Goal: Transaction & Acquisition: Purchase product/service

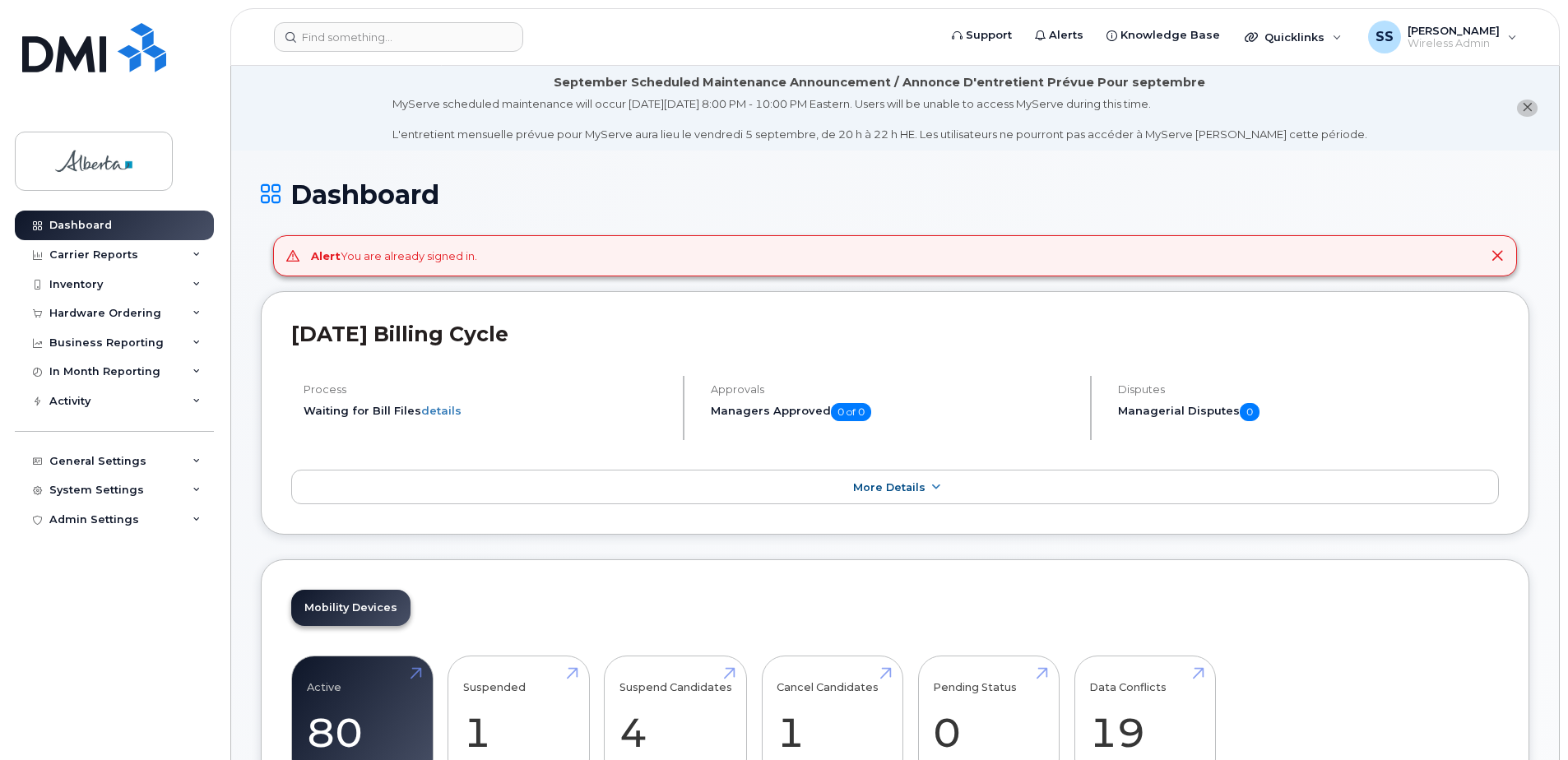
click at [1511, 239] on div "Alert You are already signed in." at bounding box center [895, 256] width 1244 height 42
click at [1498, 254] on icon at bounding box center [1497, 256] width 13 height 13
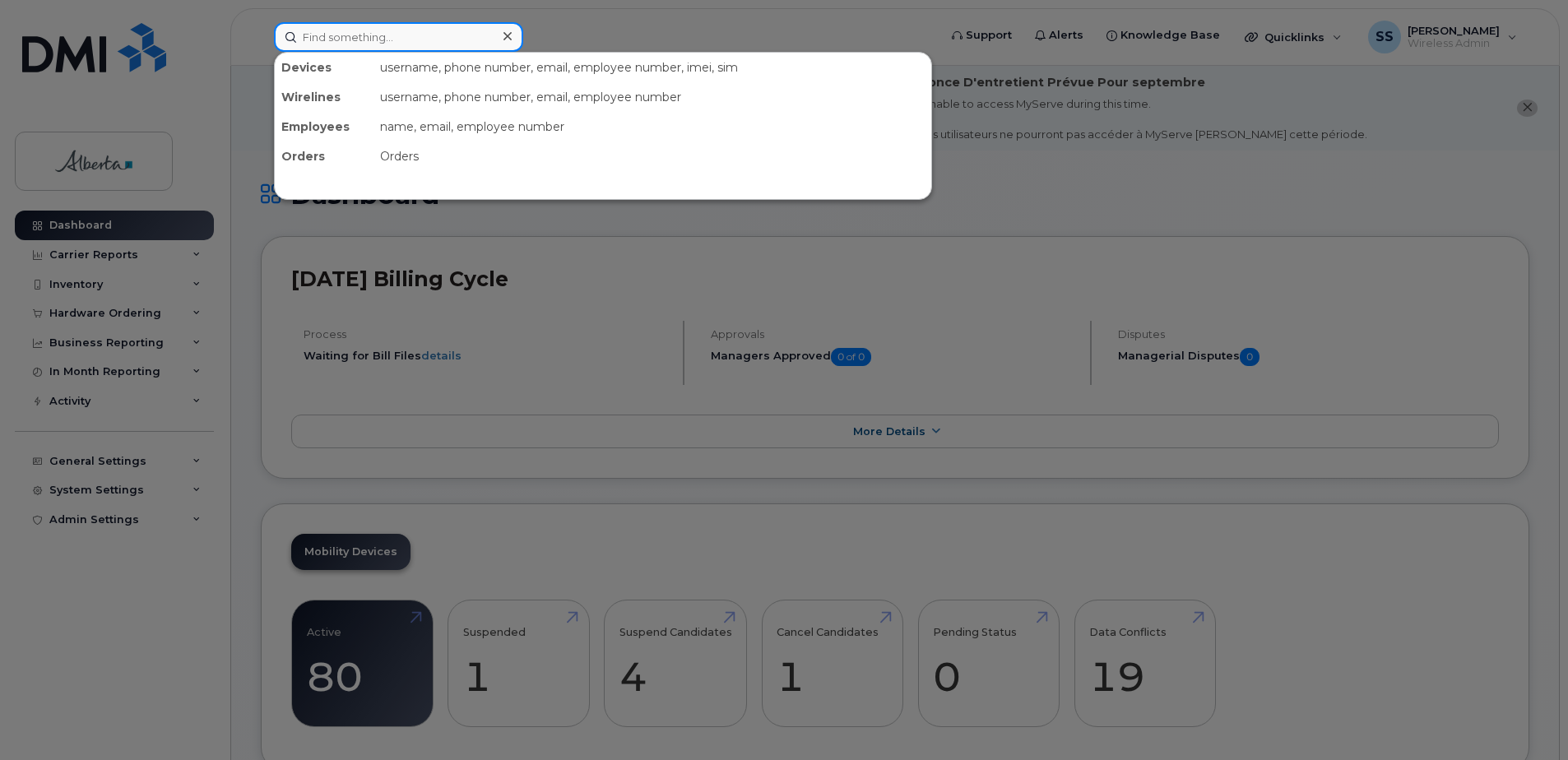
click at [323, 41] on input at bounding box center [398, 36] width 249 height 29
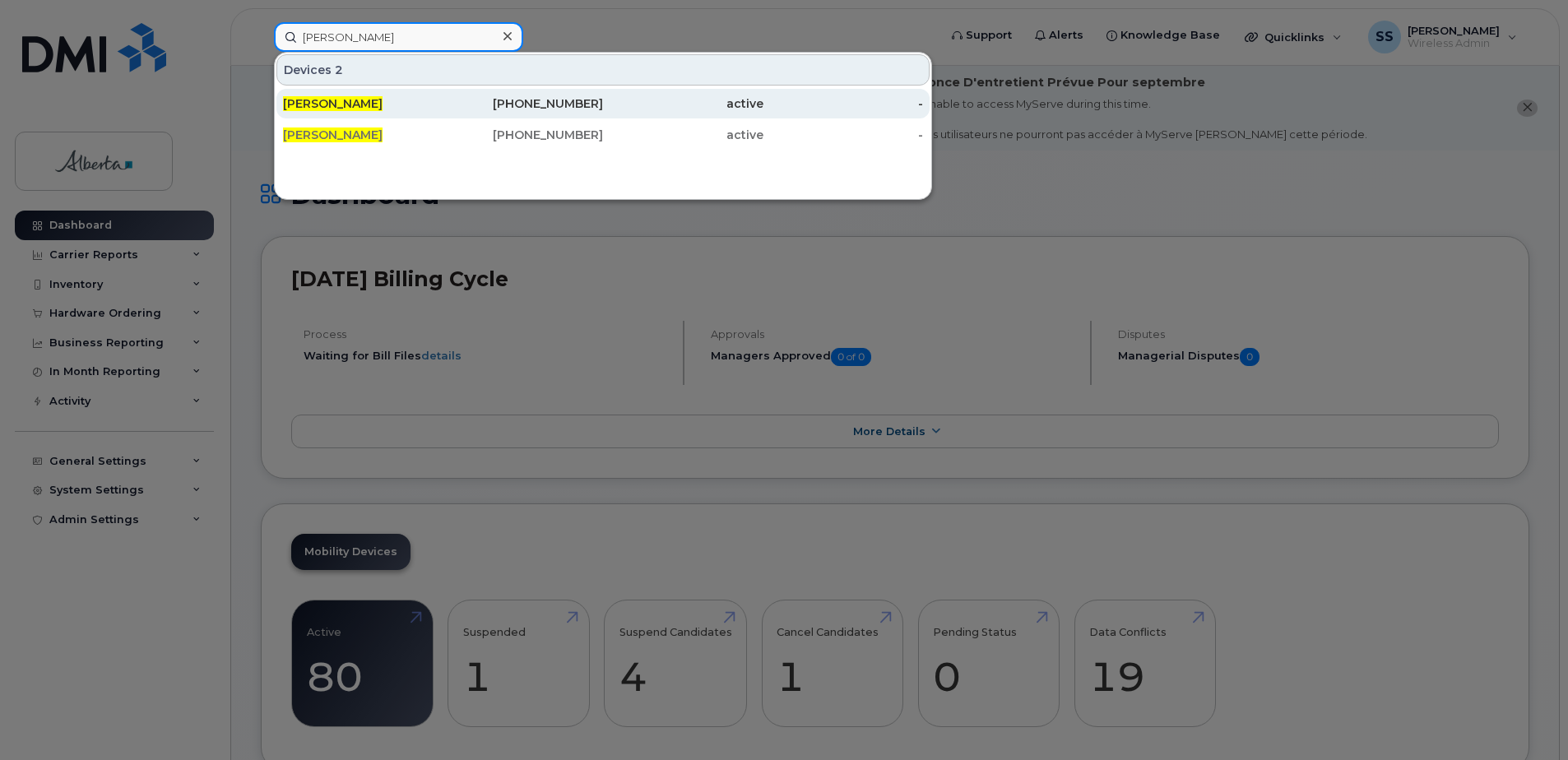
type input "terri pelton"
click at [338, 98] on span "[PERSON_NAME]" at bounding box center [333, 104] width 100 height 15
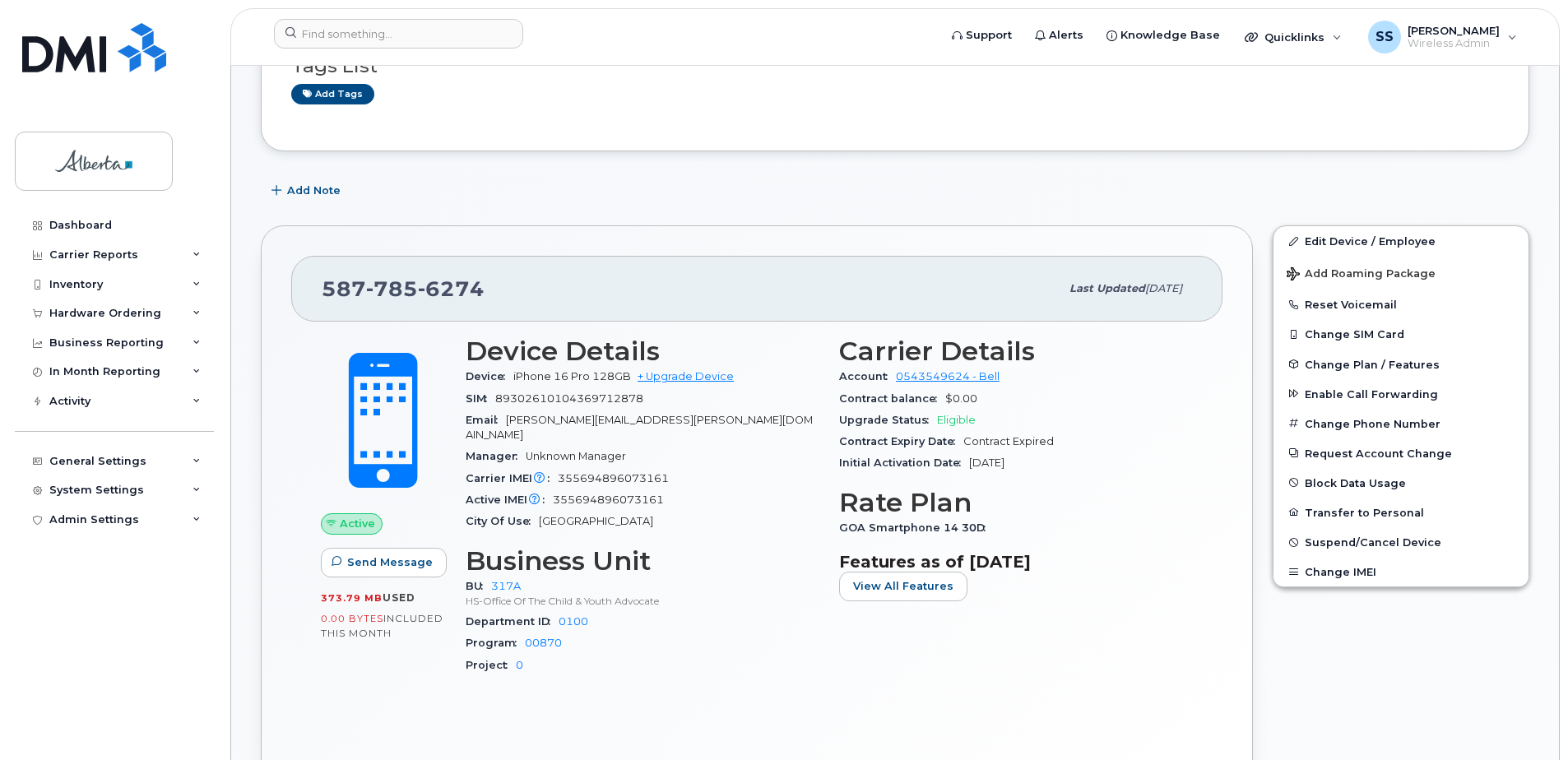
scroll to position [411, 0]
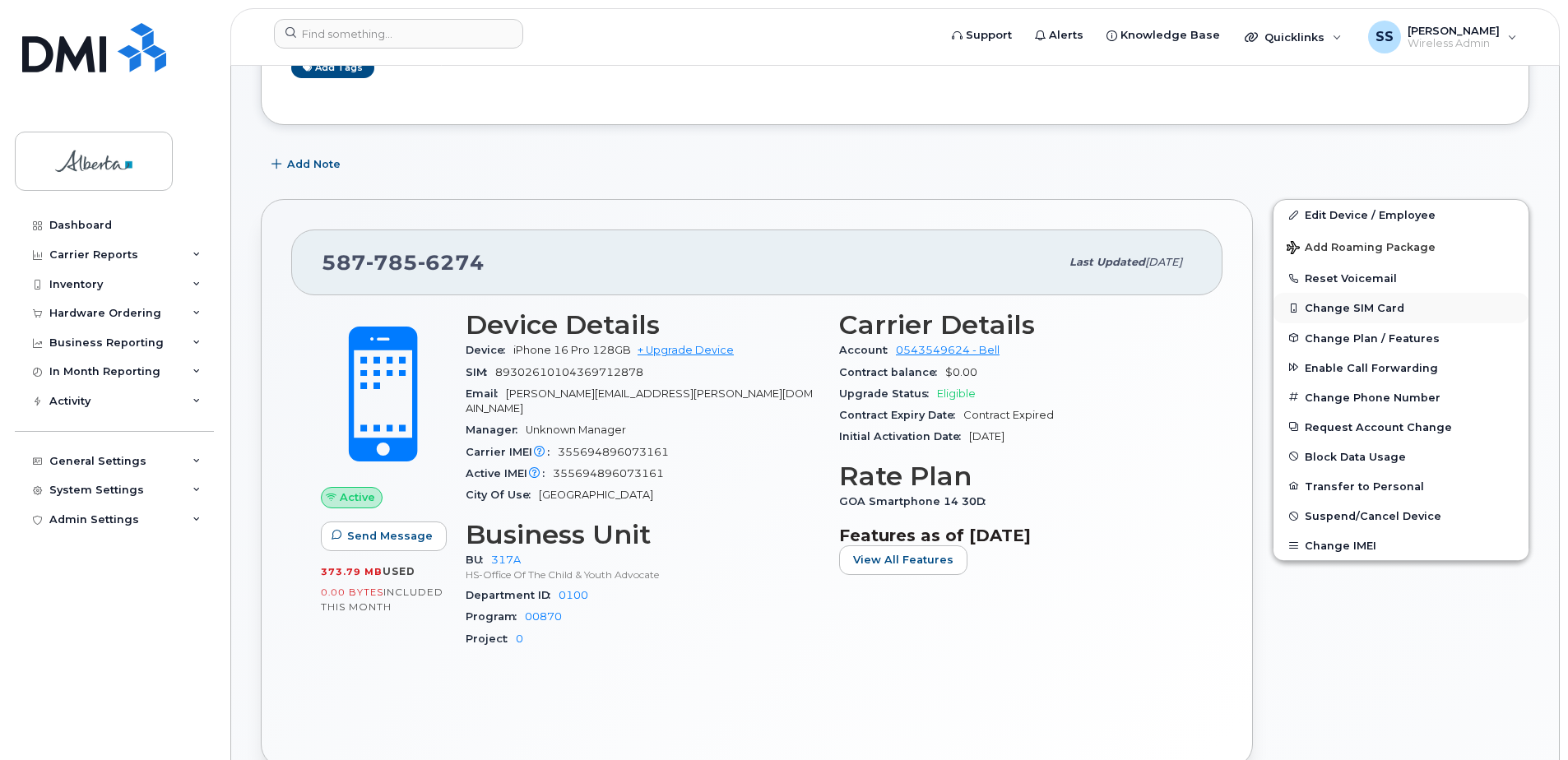
click at [1387, 314] on button "Change SIM Card" at bounding box center [1401, 307] width 255 height 29
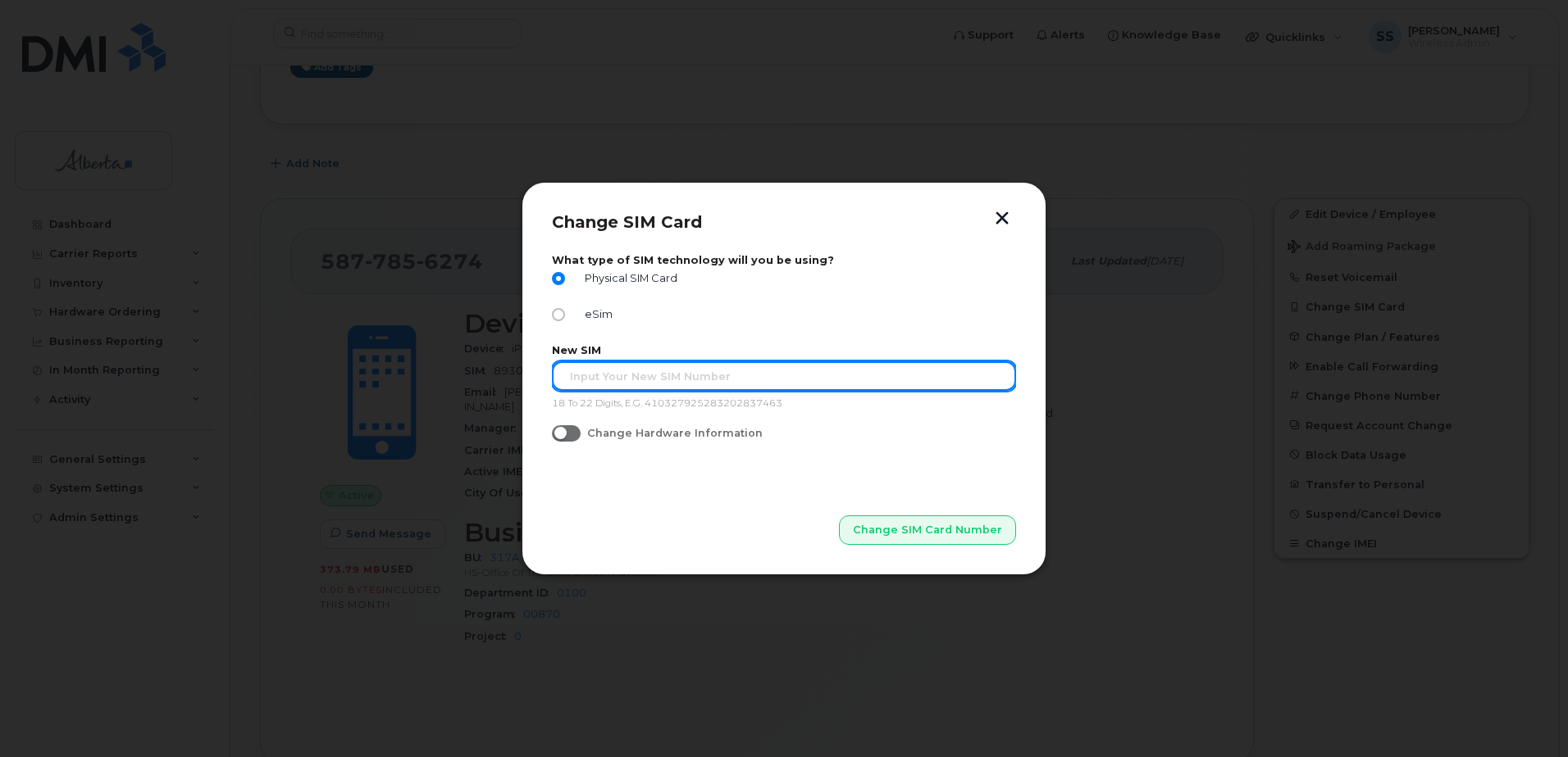
click at [689, 387] on input "text" at bounding box center [784, 375] width 465 height 29
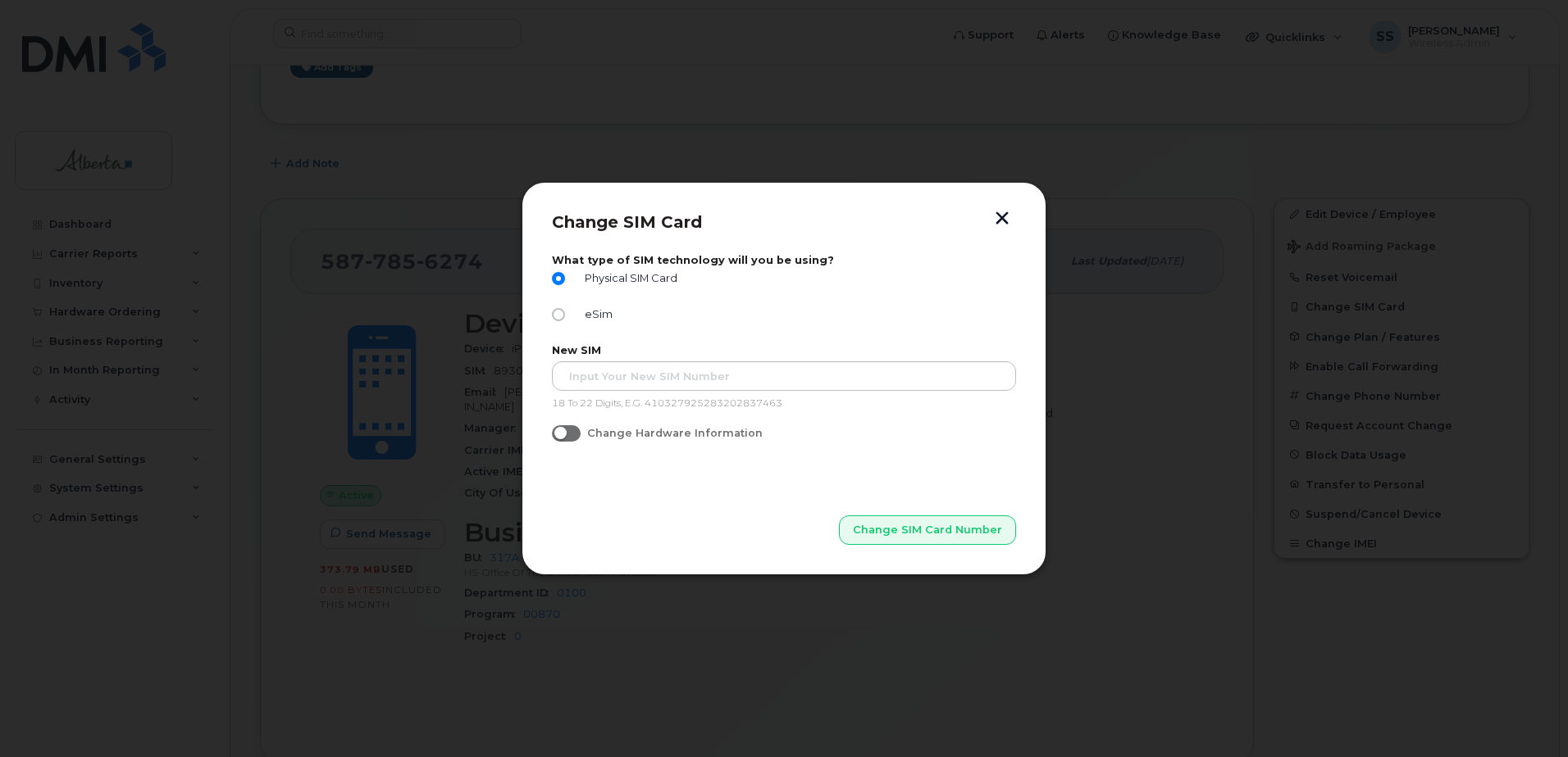
click at [577, 433] on span at bounding box center [566, 433] width 28 height 16
click at [565, 433] on input "Change Hardware Information" at bounding box center [558, 432] width 13 height 13
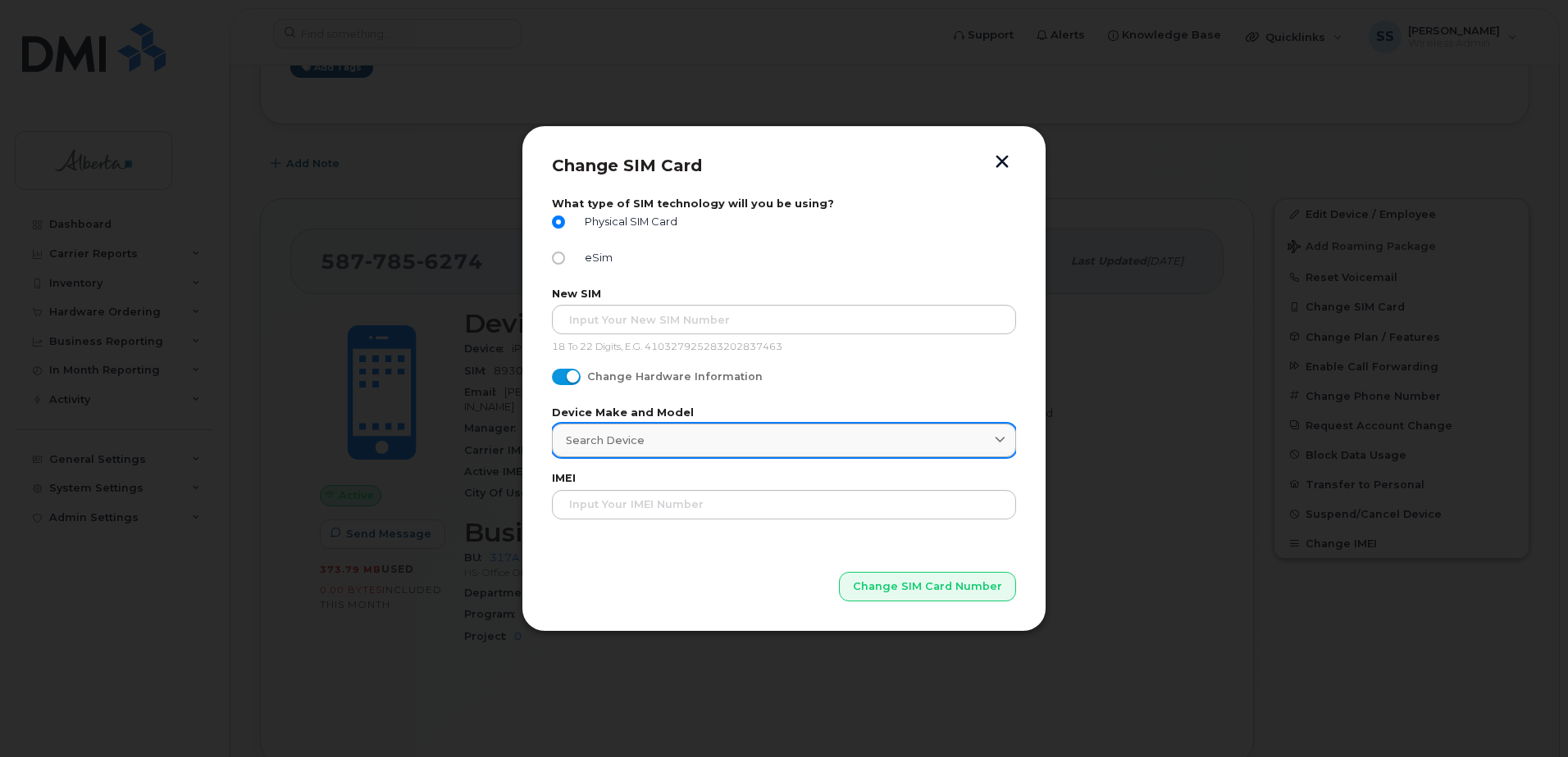
click at [785, 445] on div "Search Device" at bounding box center [784, 441] width 436 height 15
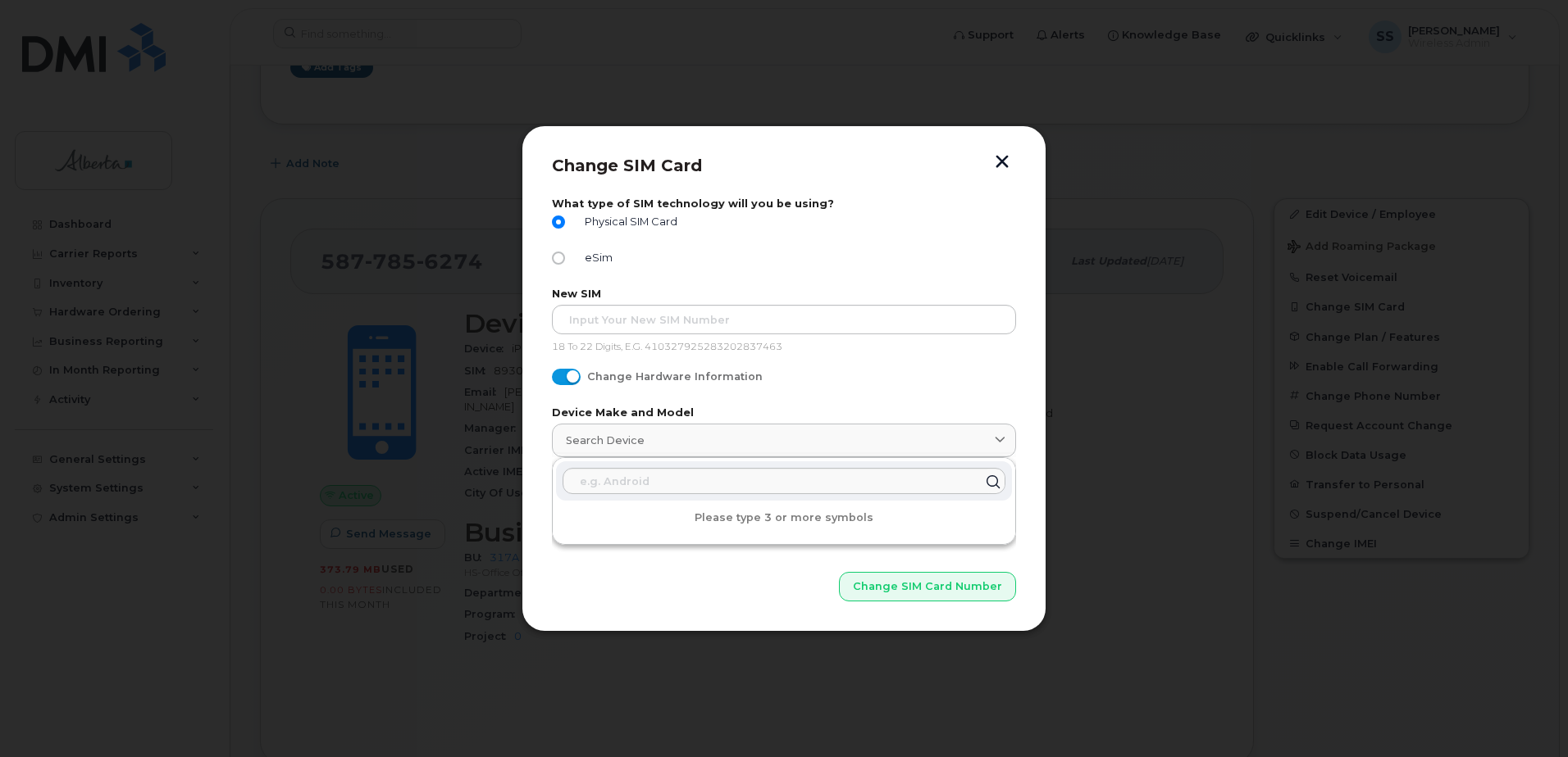
click at [556, 373] on input "Change Hardware Information" at bounding box center [558, 375] width 13 height 13
checkbox input "false"
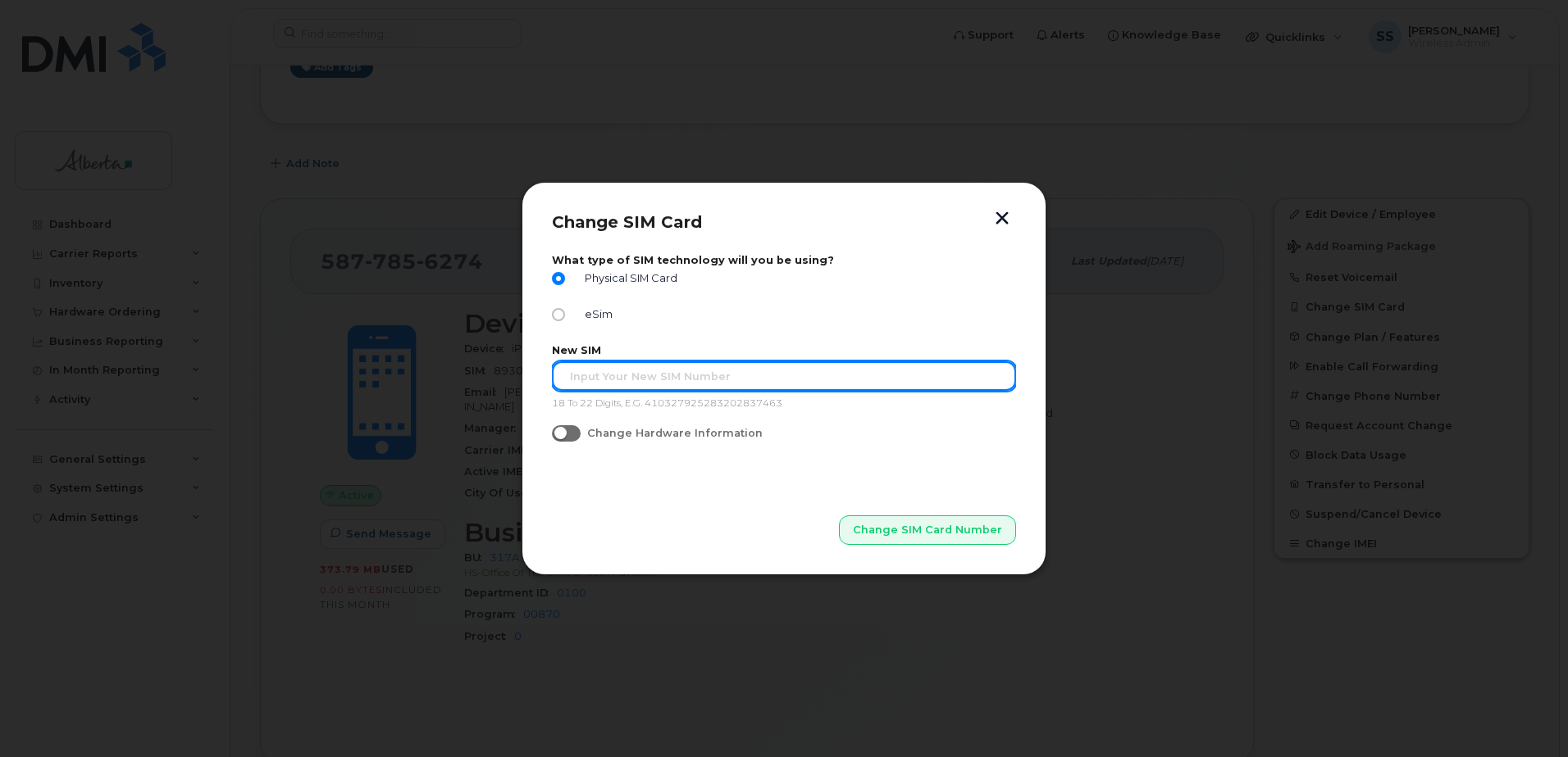
click at [574, 375] on input "text" at bounding box center [784, 375] width 465 height 29
type input "89302610207414285723"
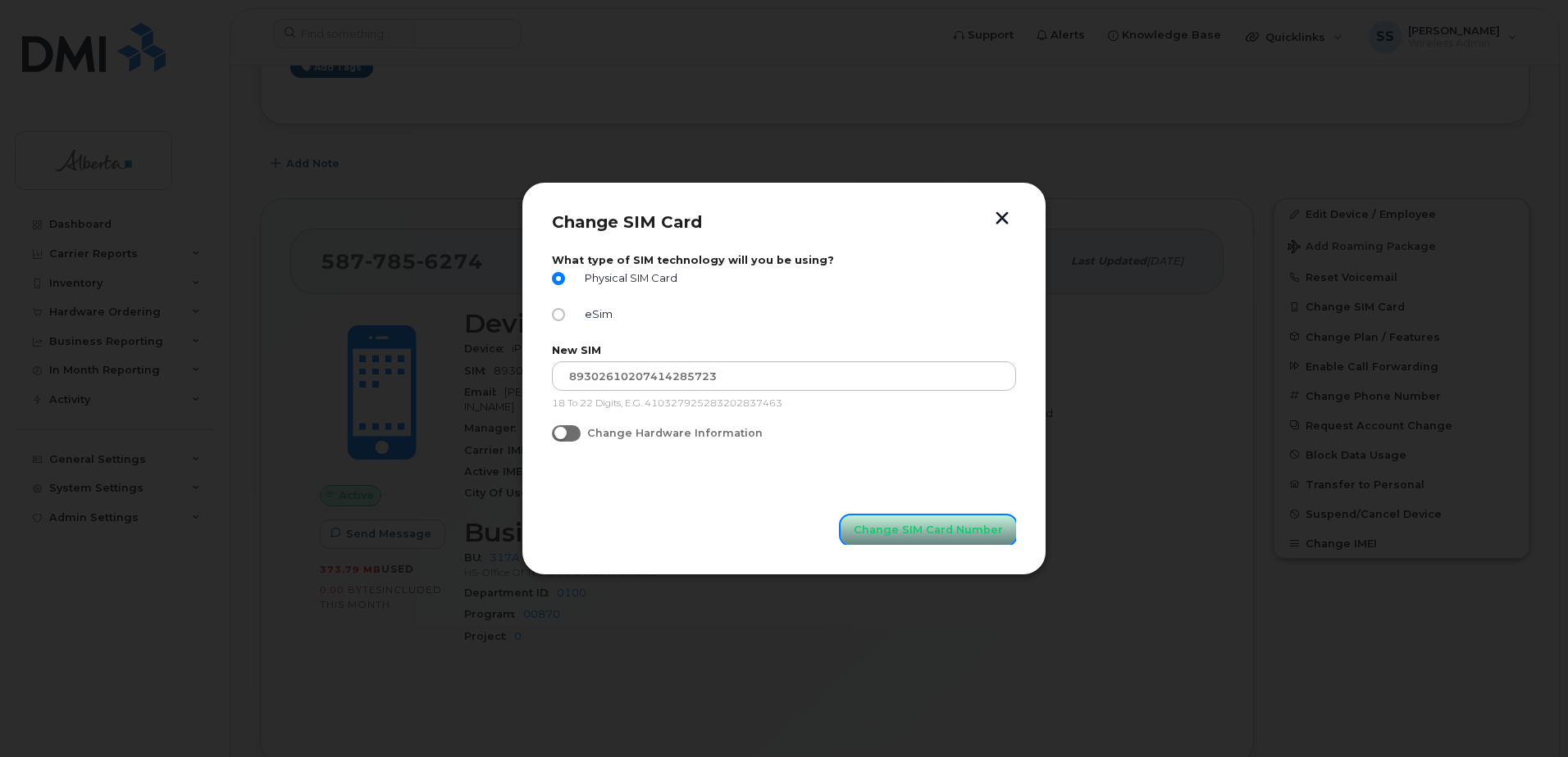
click at [891, 520] on button "Change SIM Card Number" at bounding box center [928, 530] width 175 height 29
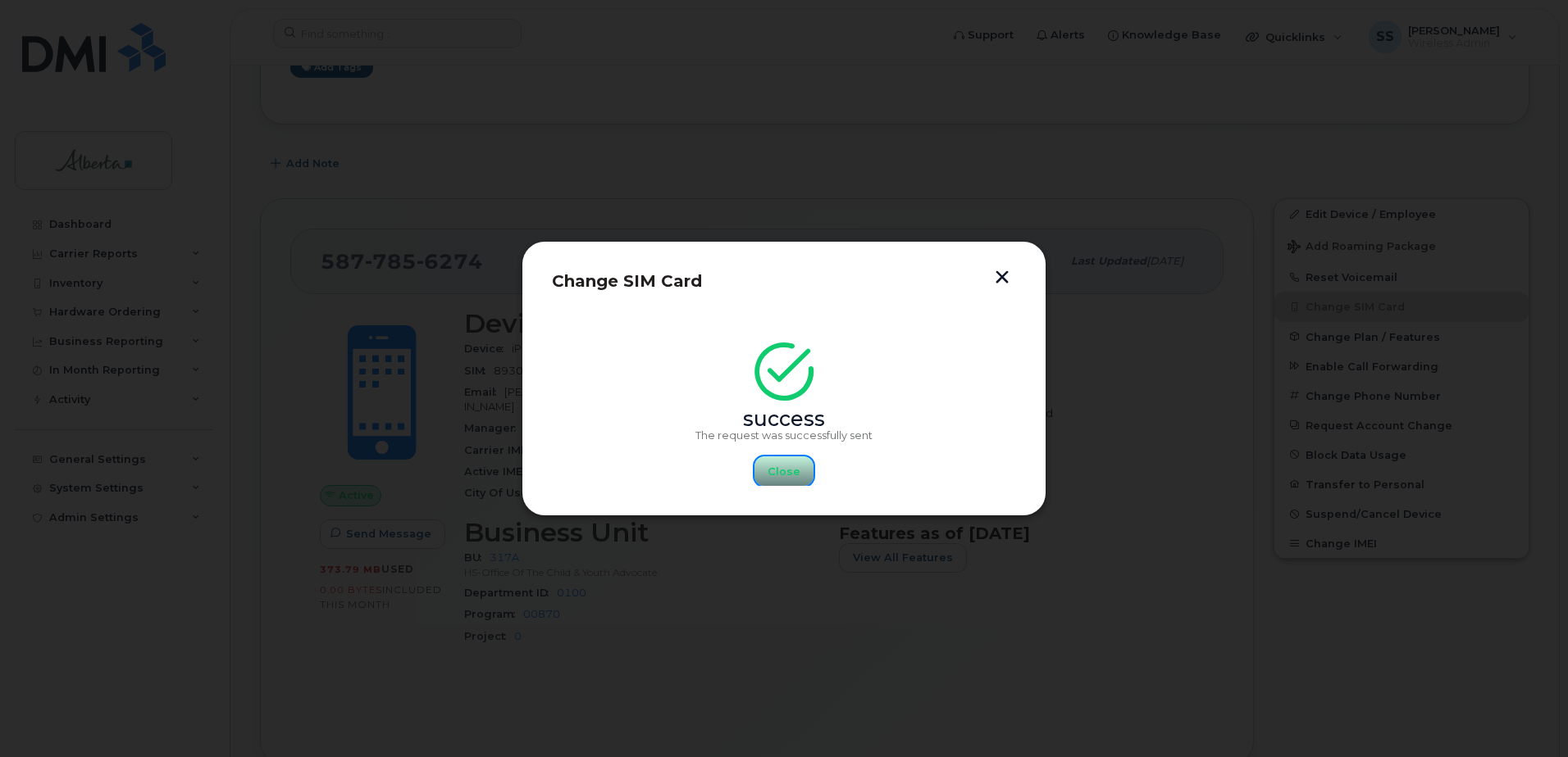
click at [796, 470] on span "Close" at bounding box center [784, 472] width 33 height 15
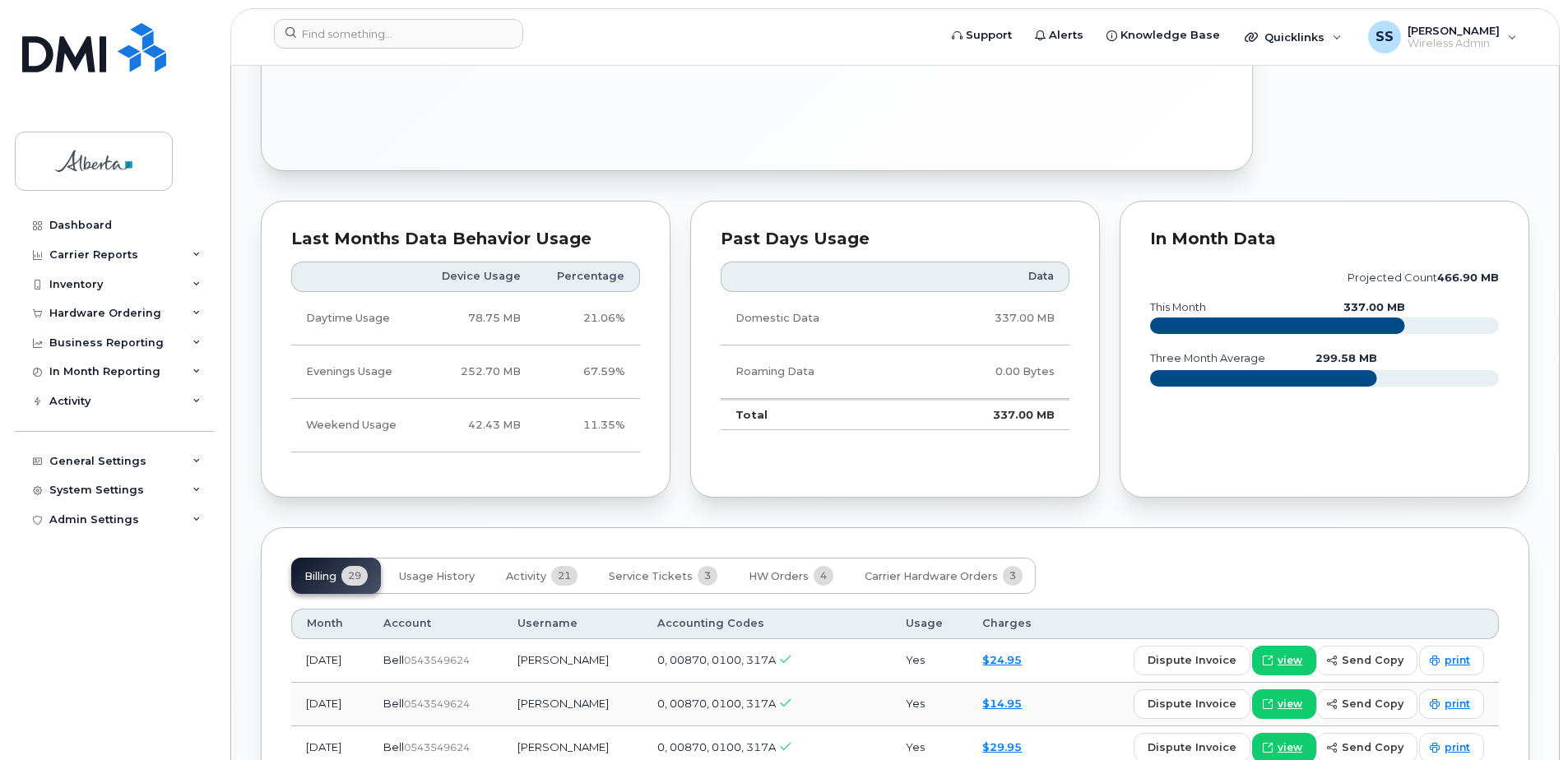
scroll to position [1069, 0]
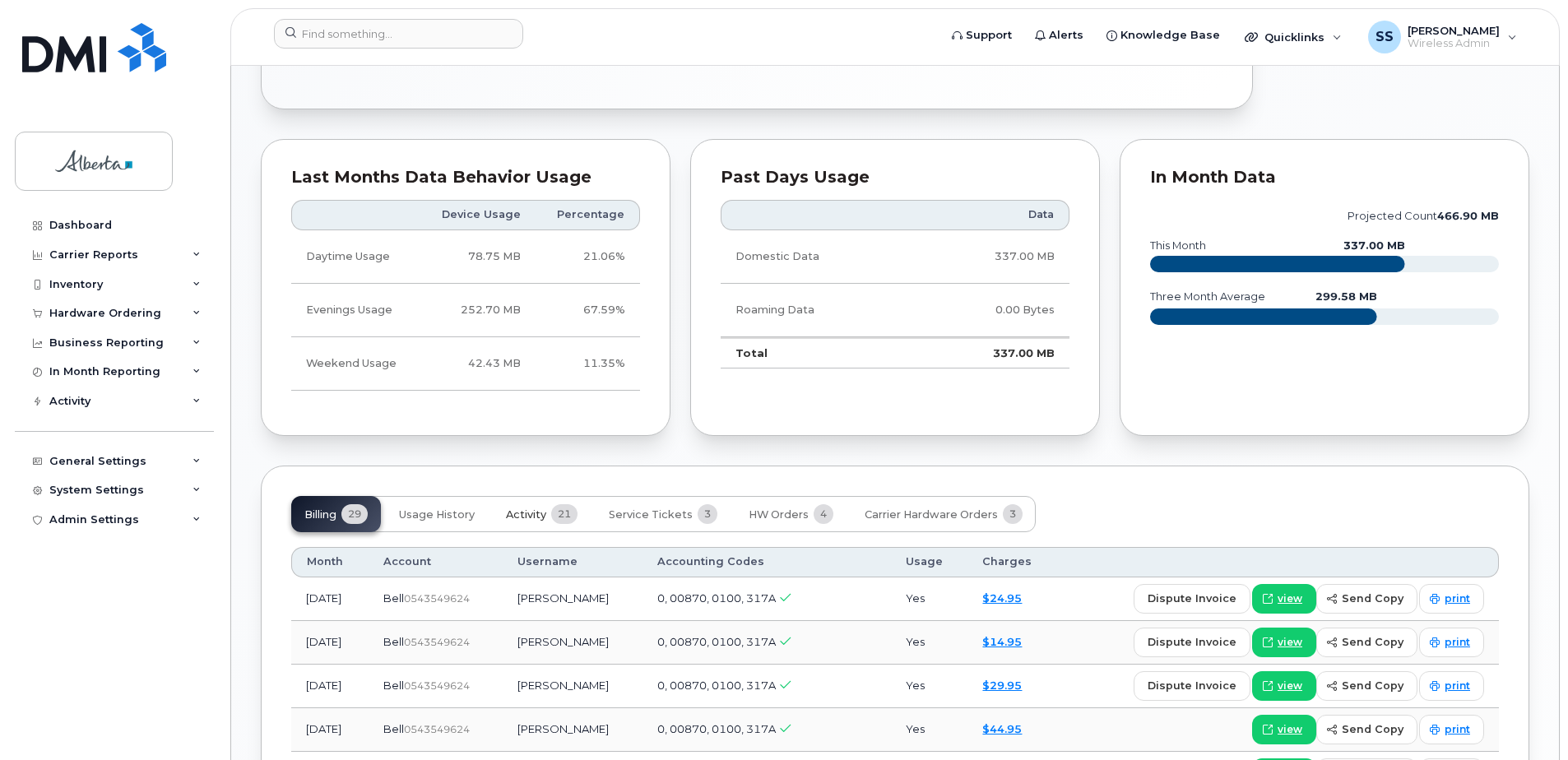
click at [546, 509] on span "Activity" at bounding box center [526, 516] width 40 height 13
click at [889, 509] on span "Carrier Hardware Orders" at bounding box center [931, 516] width 133 height 13
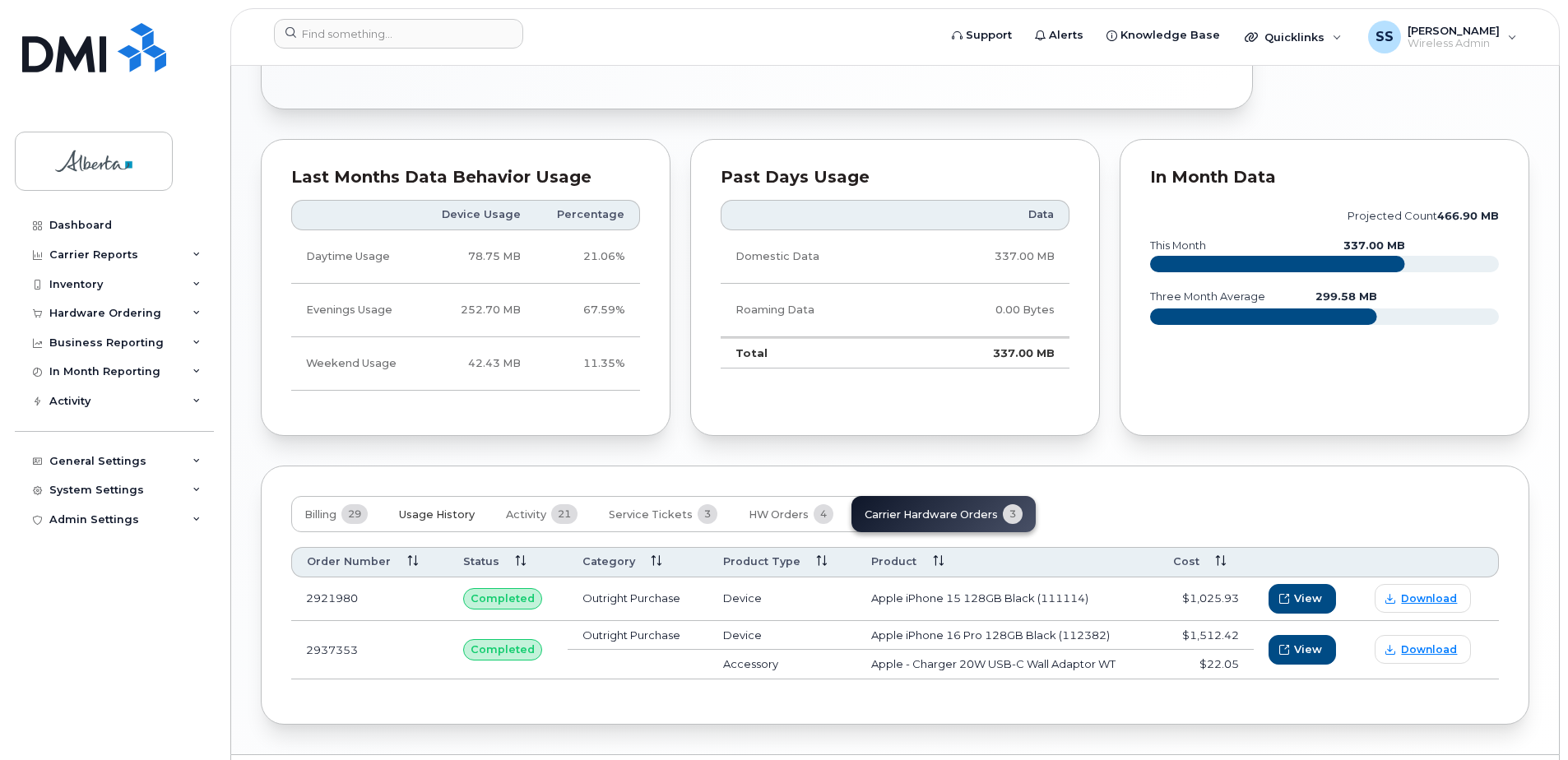
click at [467, 509] on span "Usage History" at bounding box center [436, 516] width 76 height 13
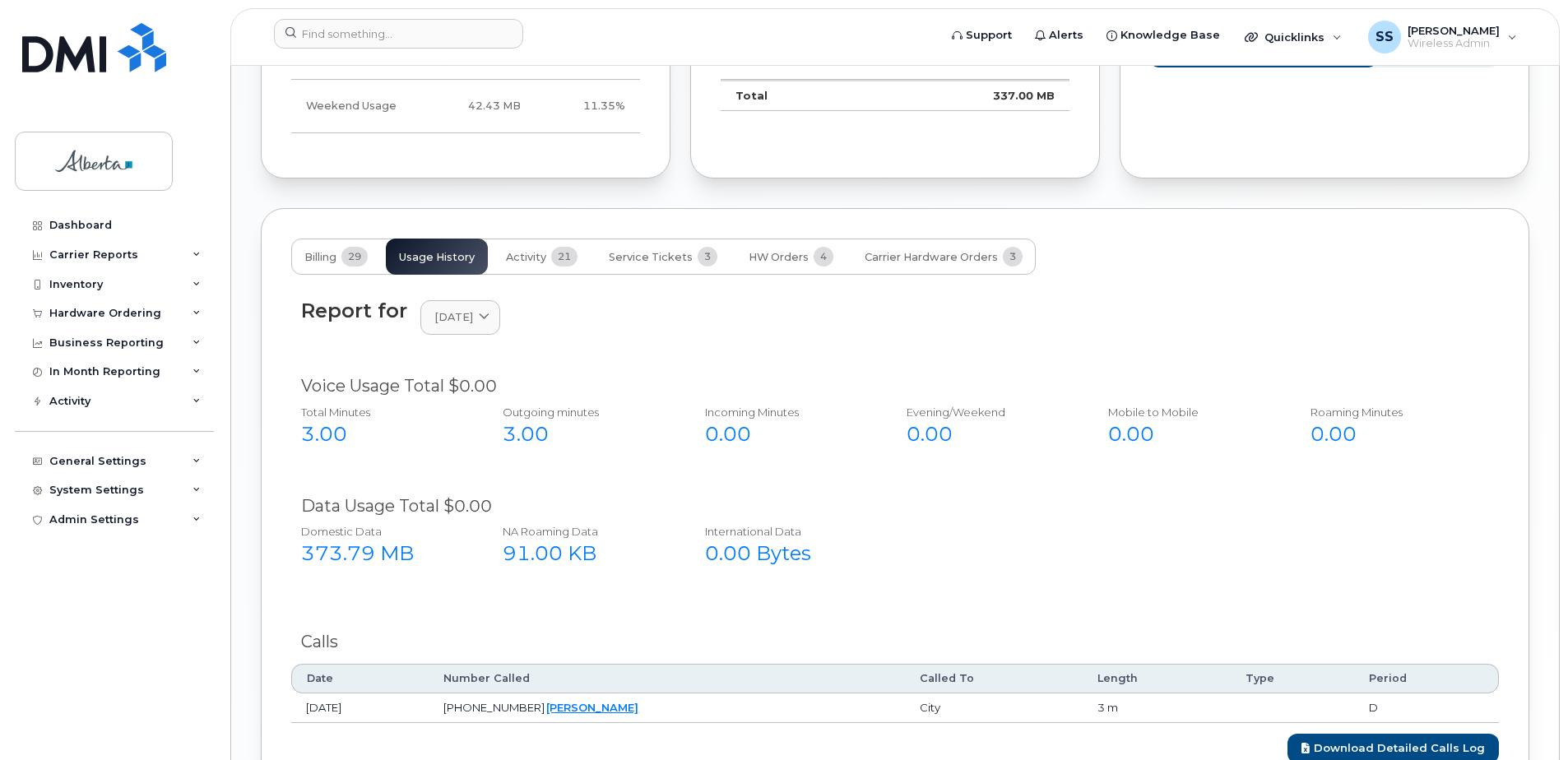
scroll to position [1398, 0]
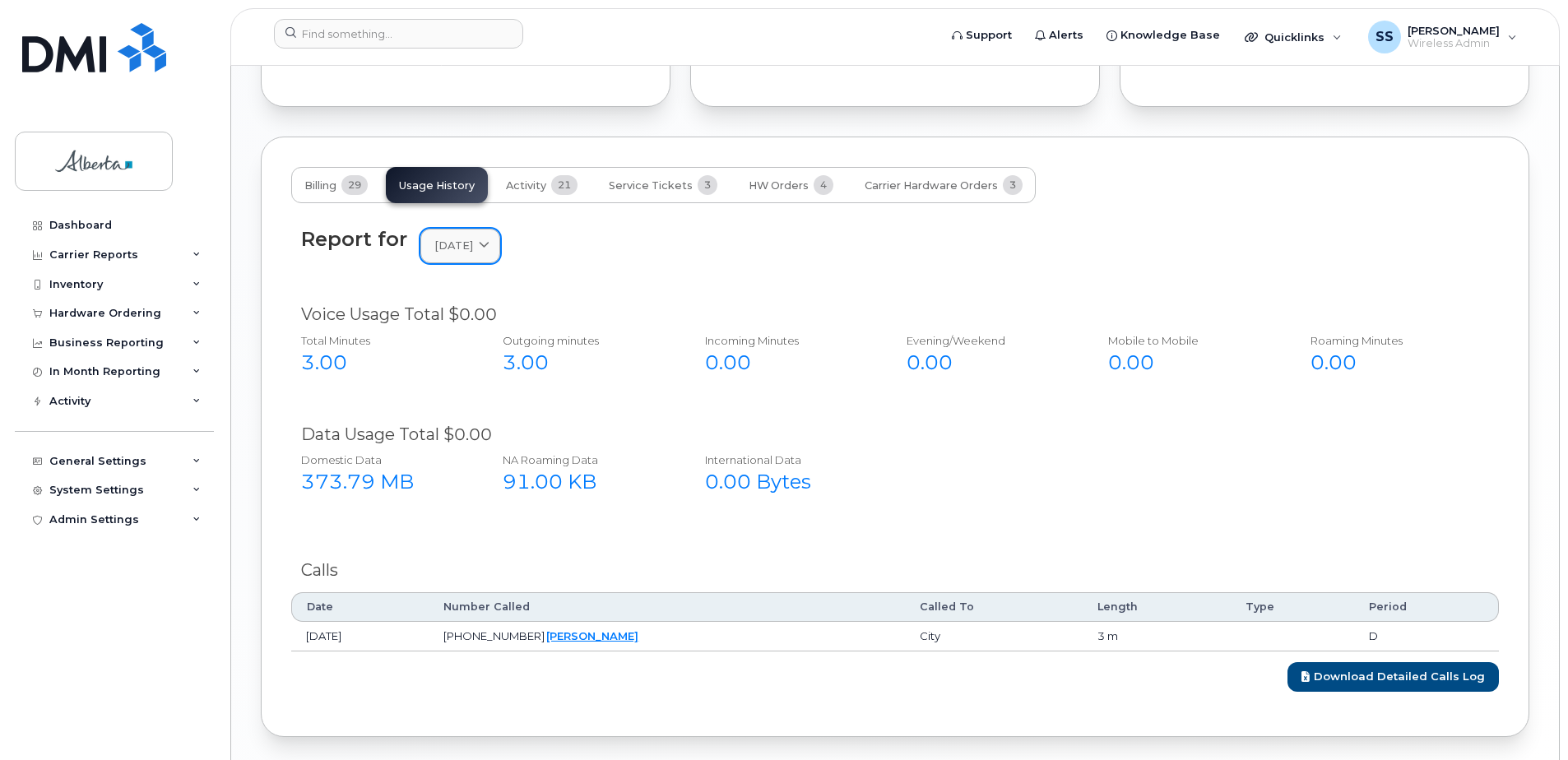
click at [492, 238] on span at bounding box center [484, 245] width 15 height 15
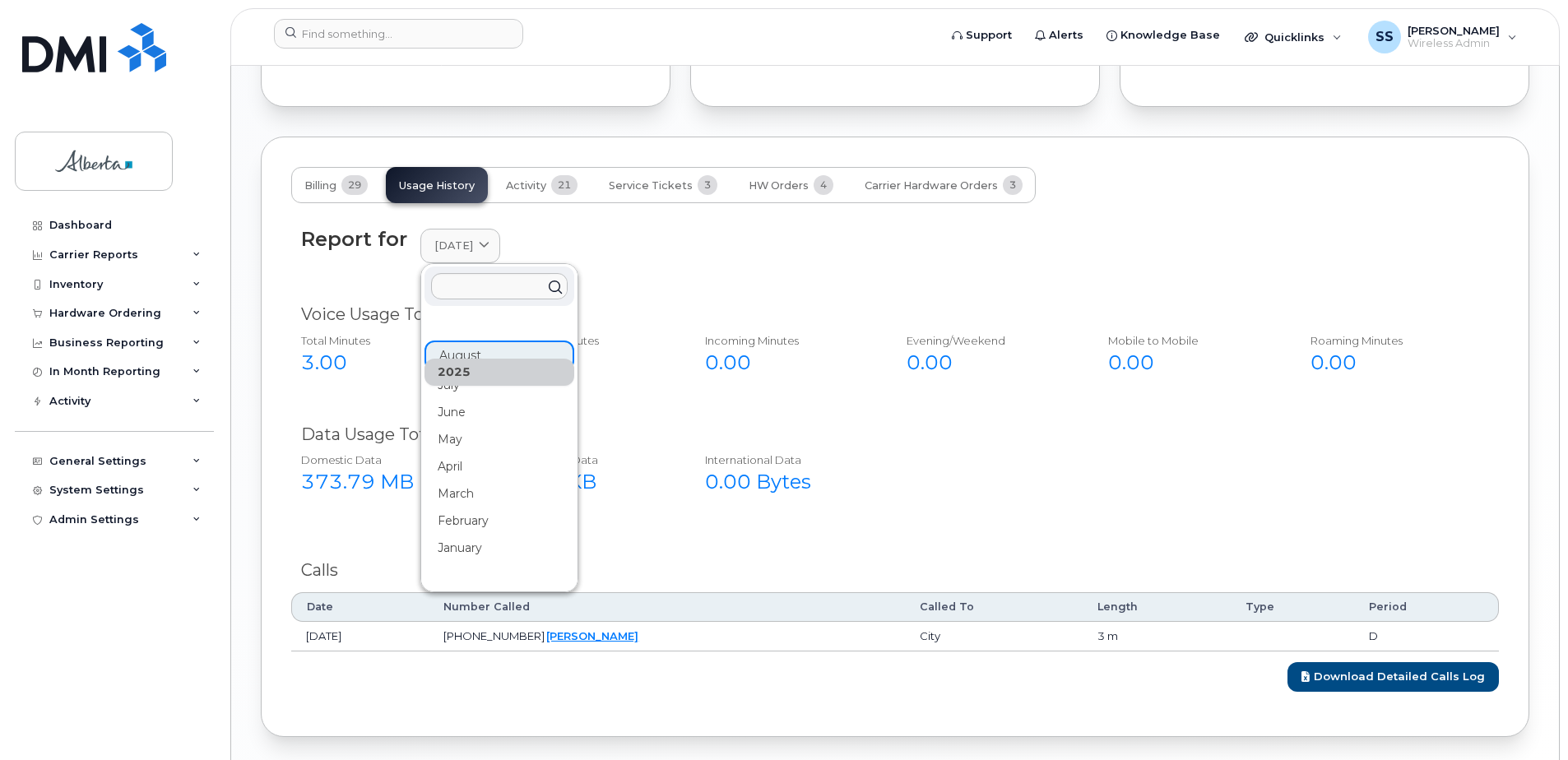
click at [492, 337] on div "2025 August July June May April March February January 2024 December November O…" at bounding box center [498, 750] width 149 height 874
click at [778, 251] on div "Report for August 2025 2025 August July June May April March February January 2…" at bounding box center [895, 255] width 1208 height 75
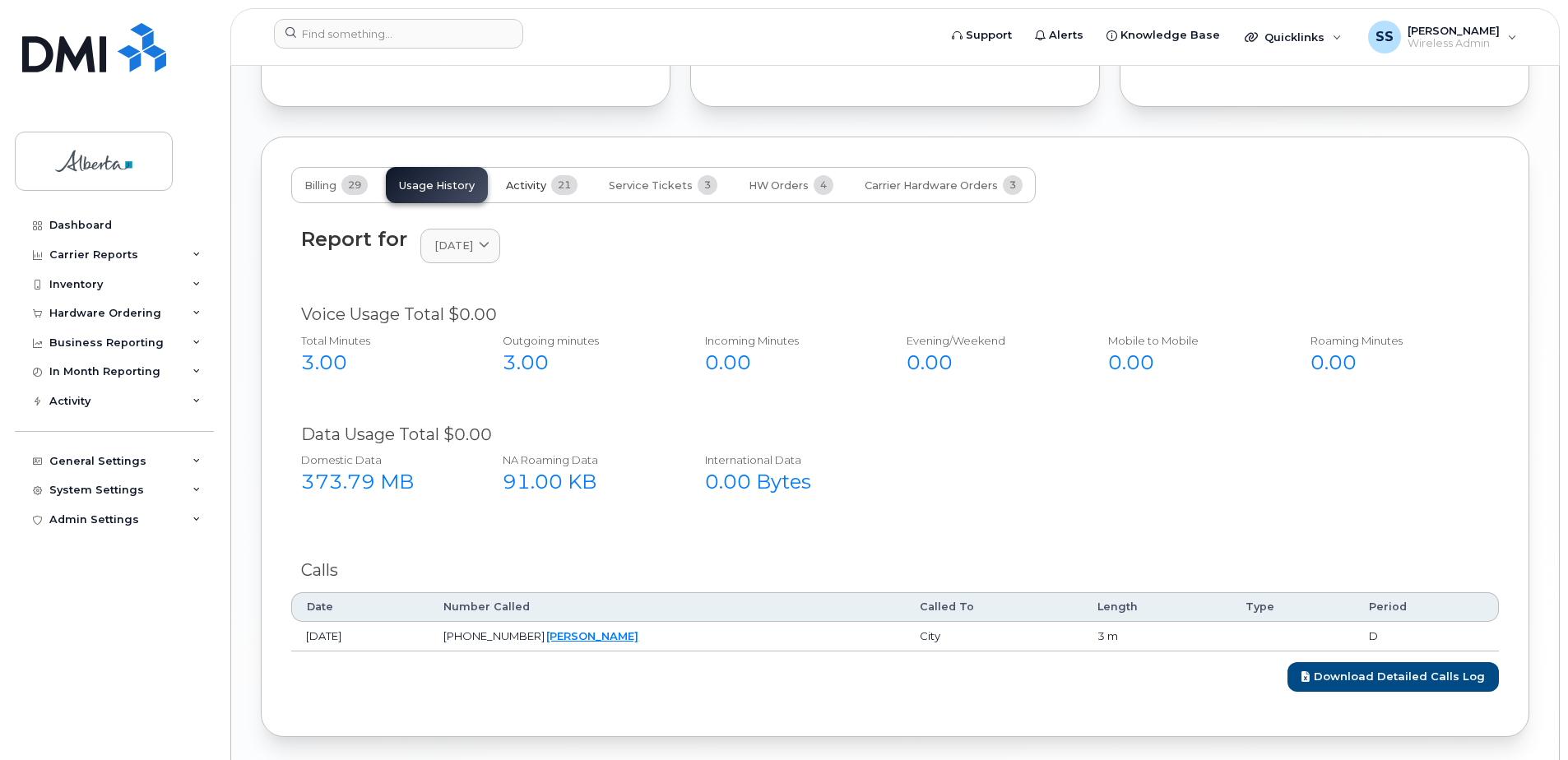
click at [535, 180] on span "Activity" at bounding box center [526, 186] width 40 height 13
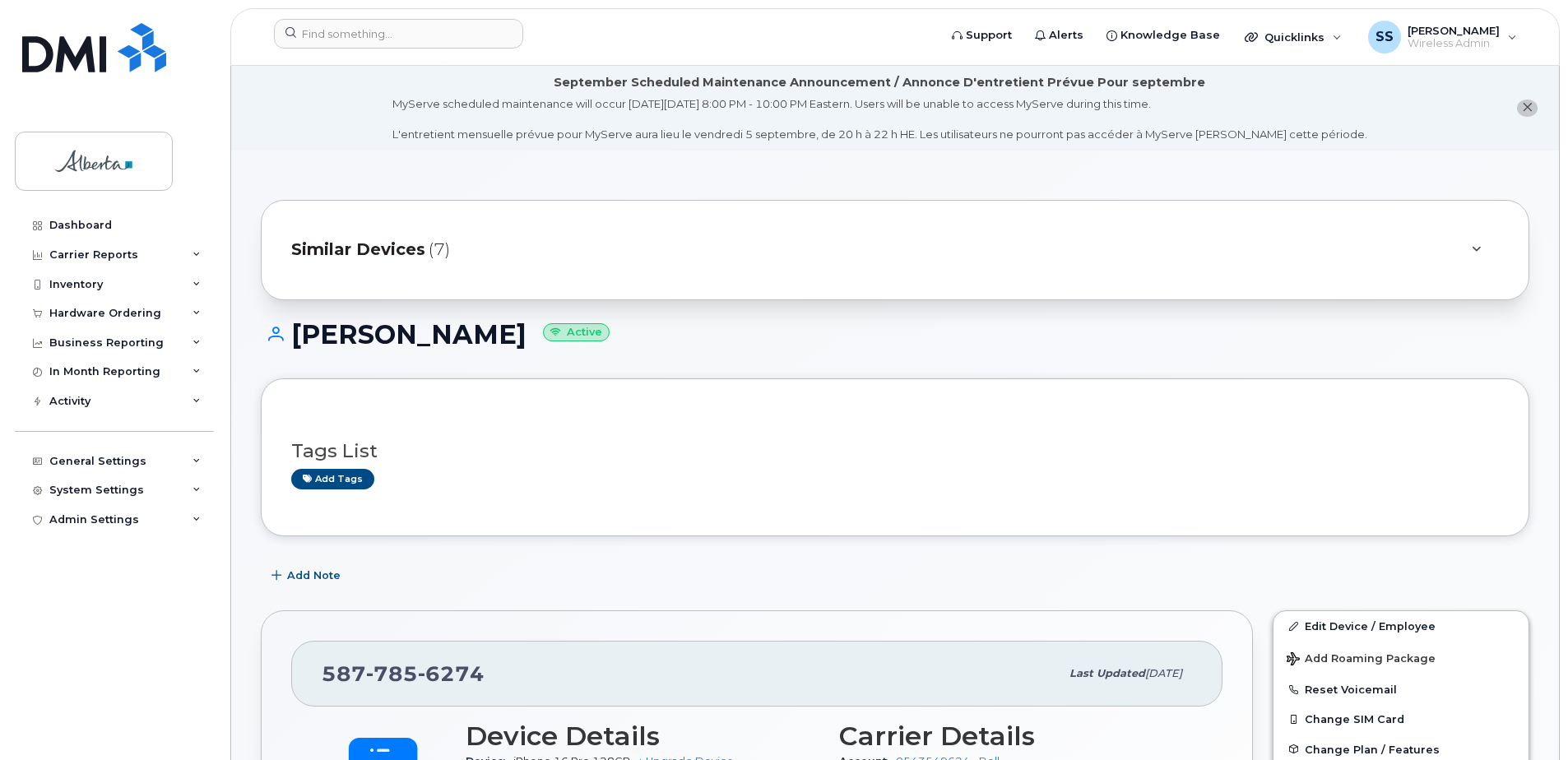
scroll to position [1234, 0]
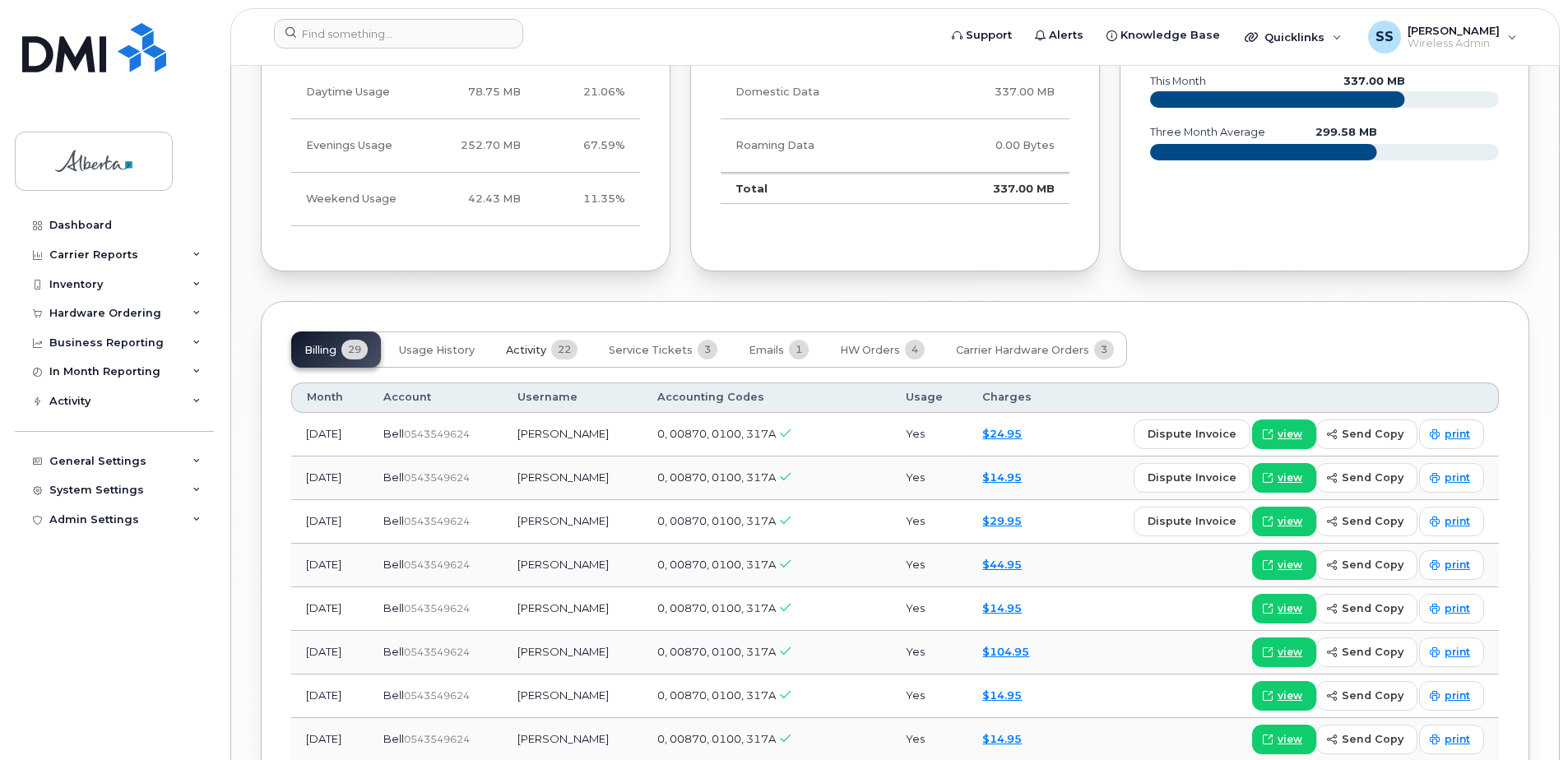
click at [514, 332] on button "Activity 22" at bounding box center [541, 350] width 98 height 36
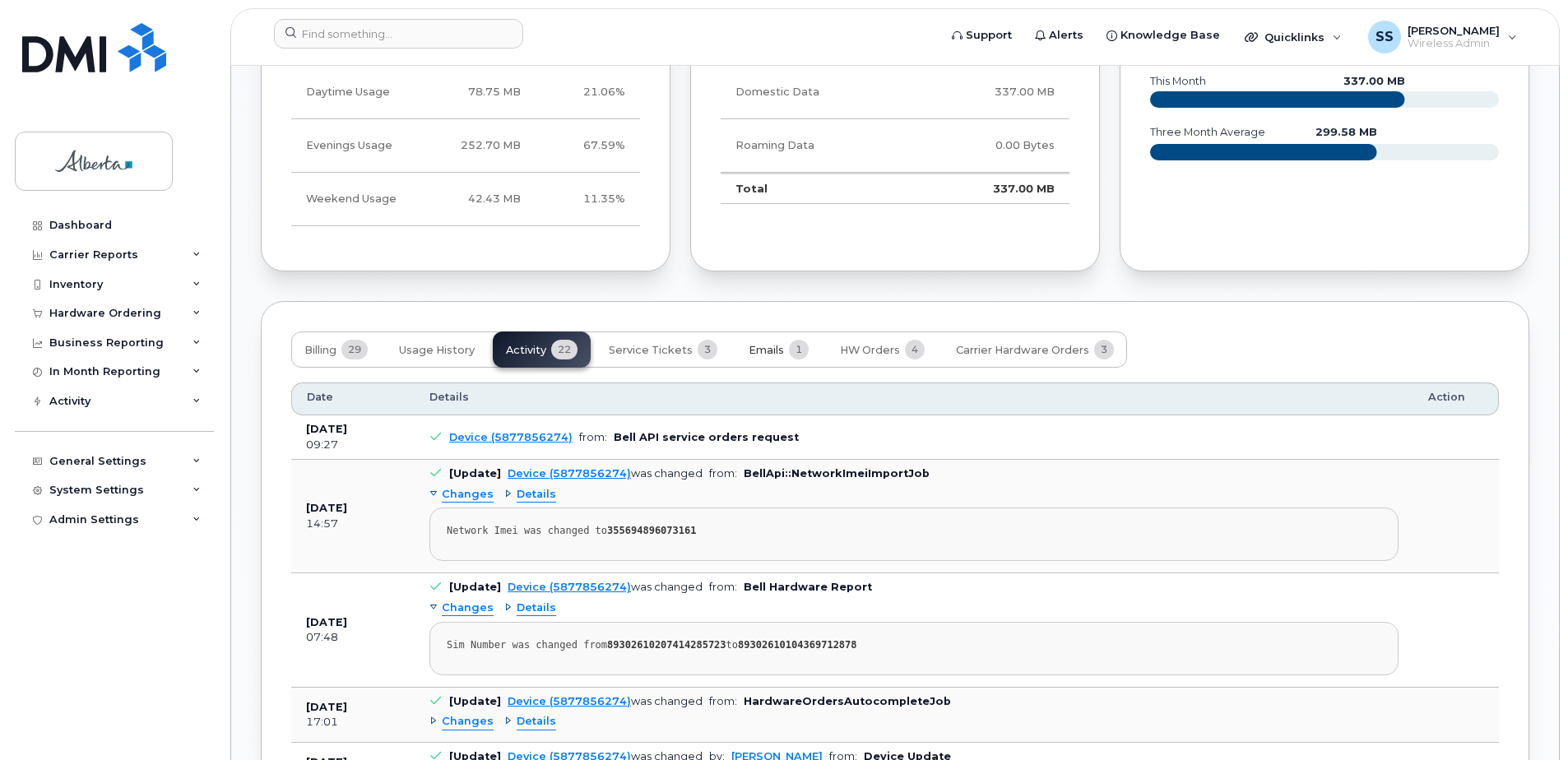
click at [765, 344] on span "Emails" at bounding box center [765, 351] width 35 height 13
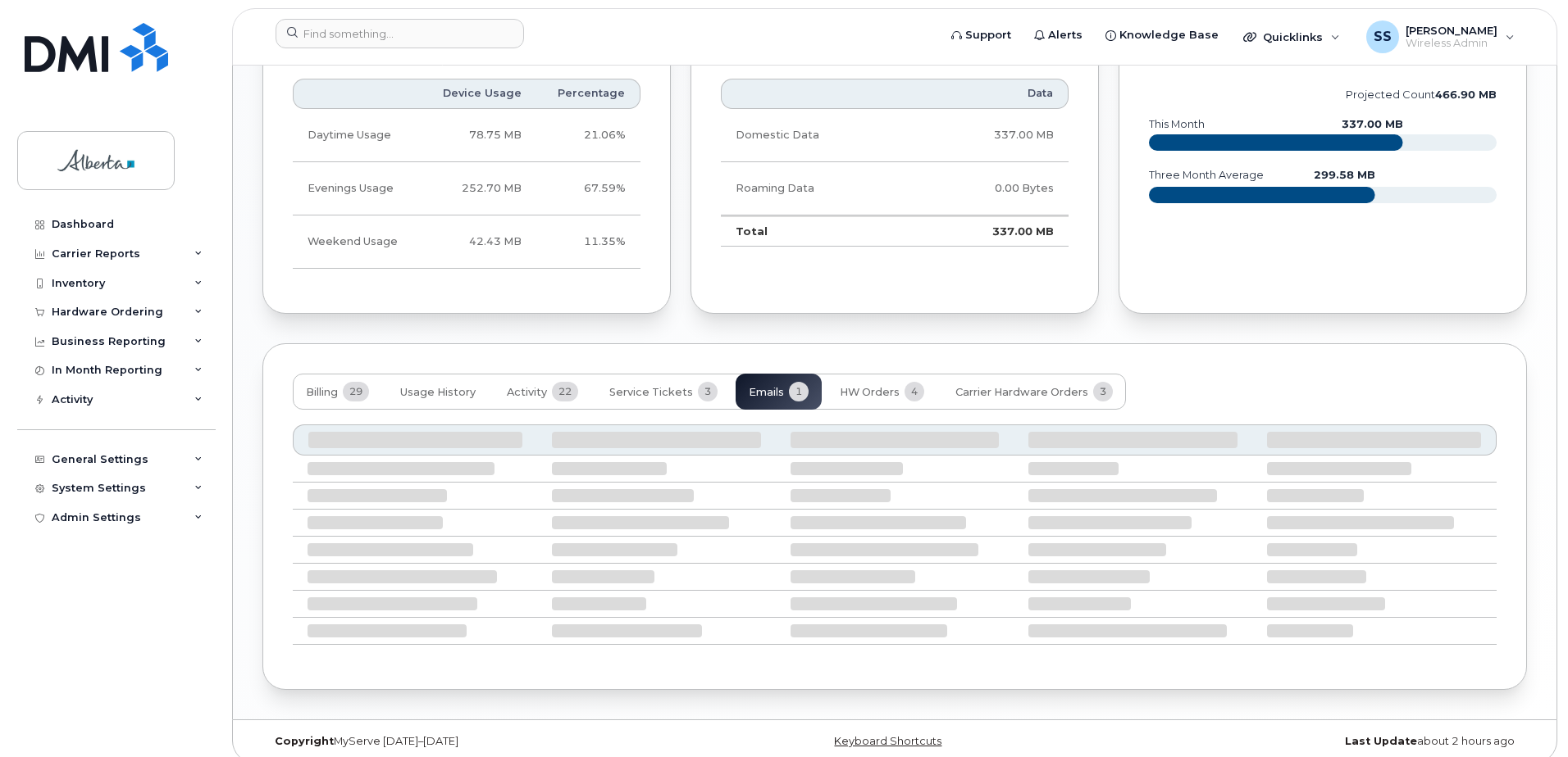
scroll to position [1024, 0]
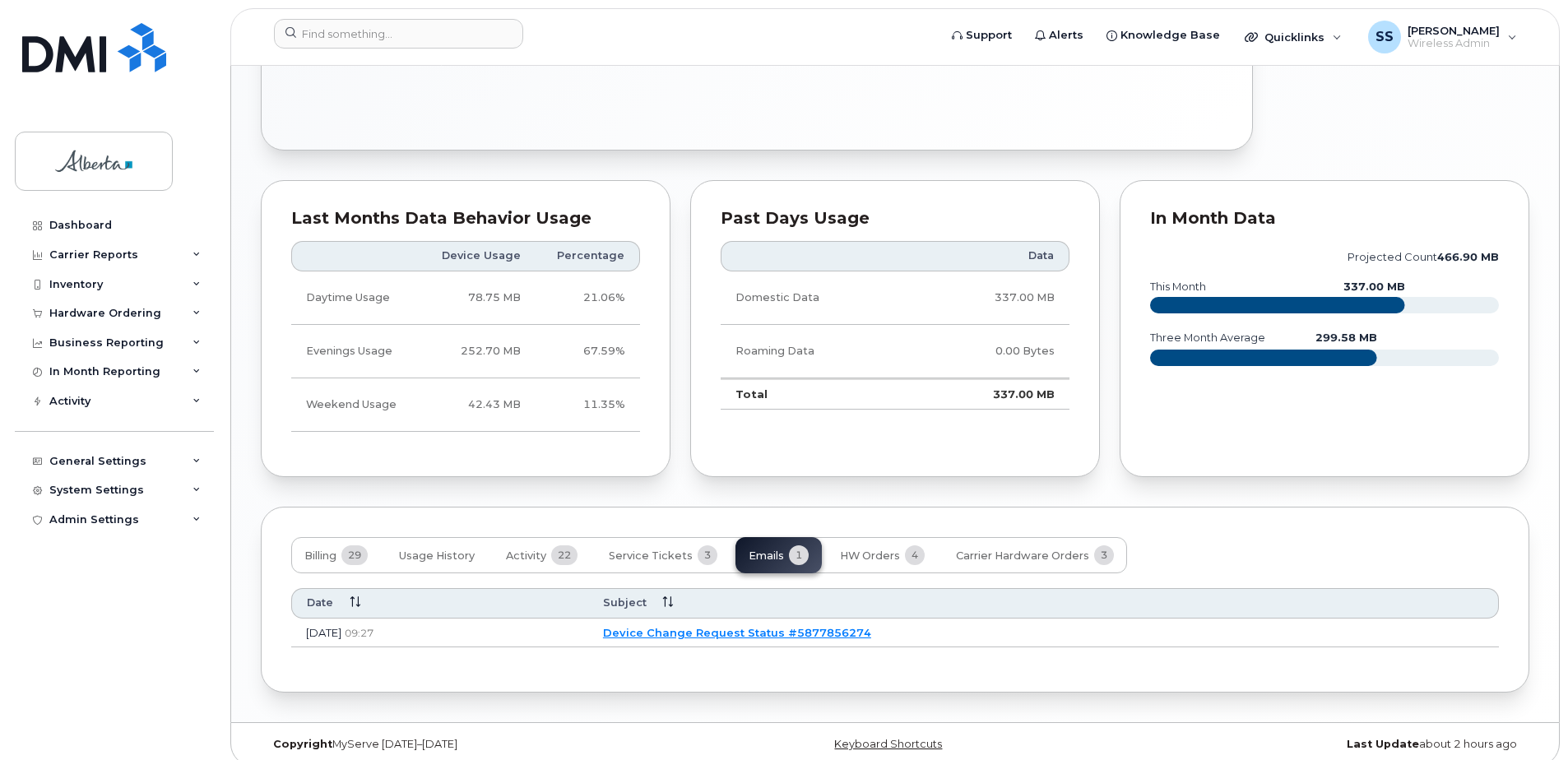
click at [871, 626] on link "Device Change Request Status #5877856274" at bounding box center [737, 633] width 268 height 13
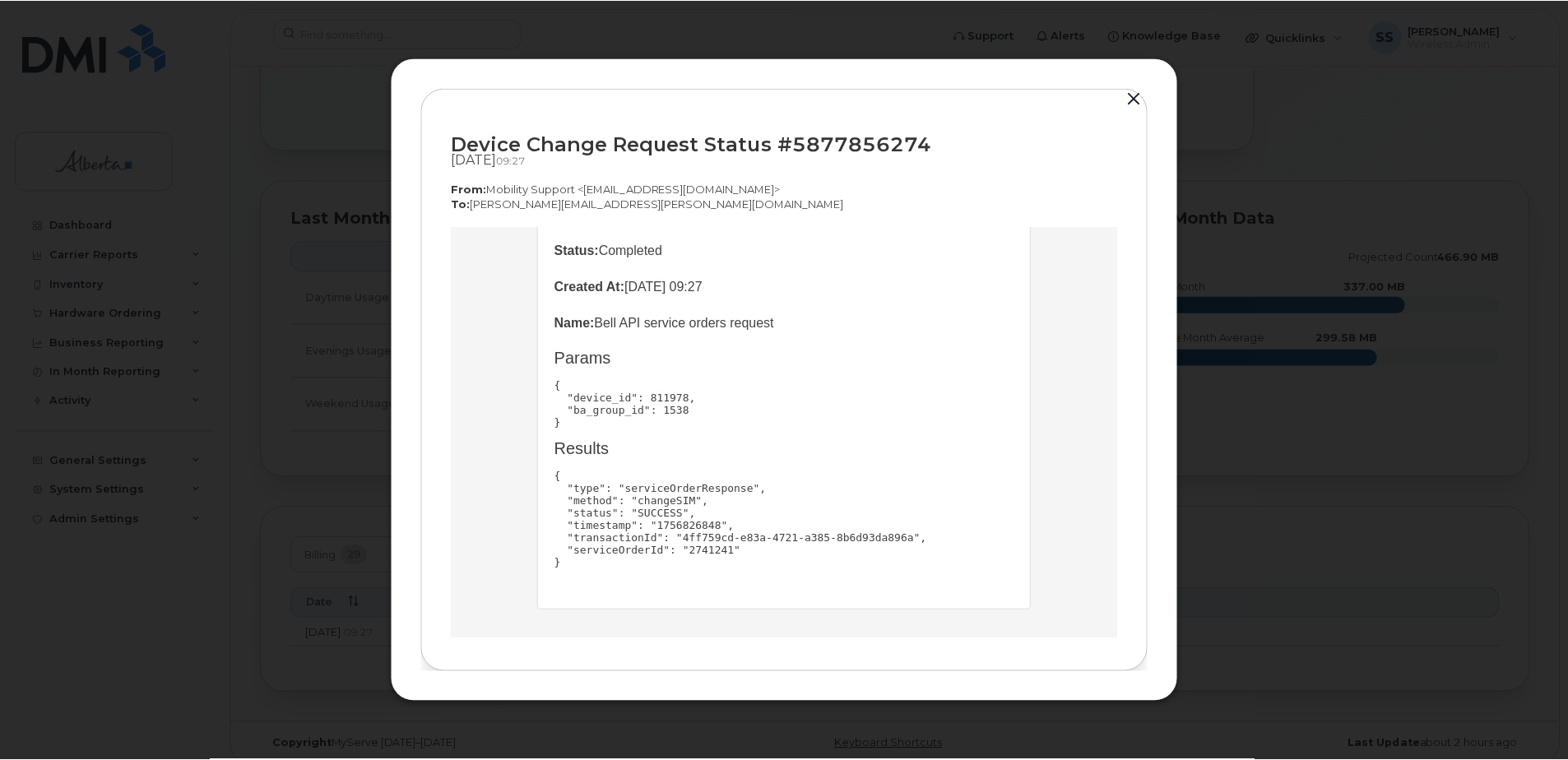
scroll to position [187, 0]
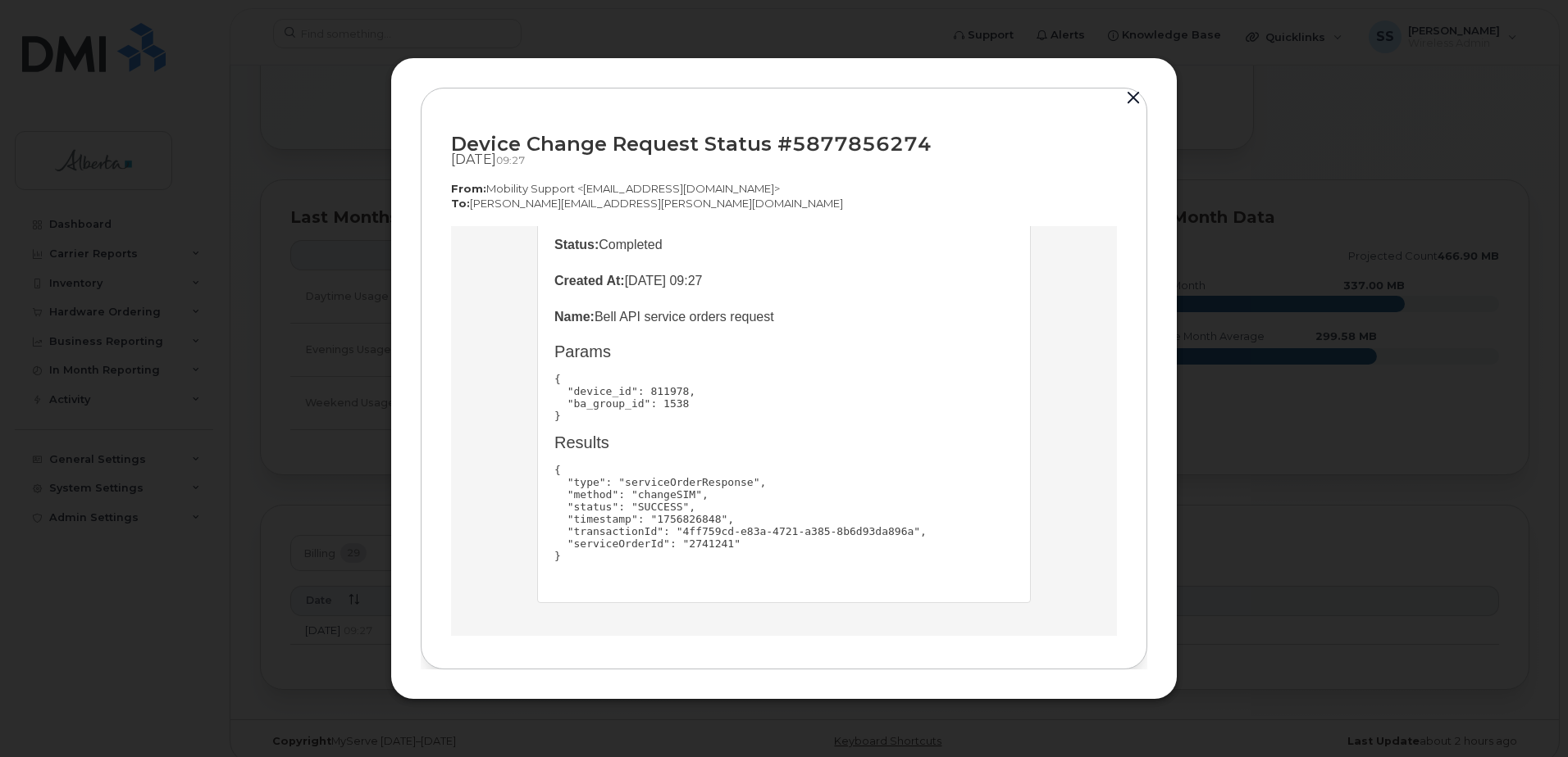
click at [1134, 100] on button "button" at bounding box center [1133, 99] width 25 height 23
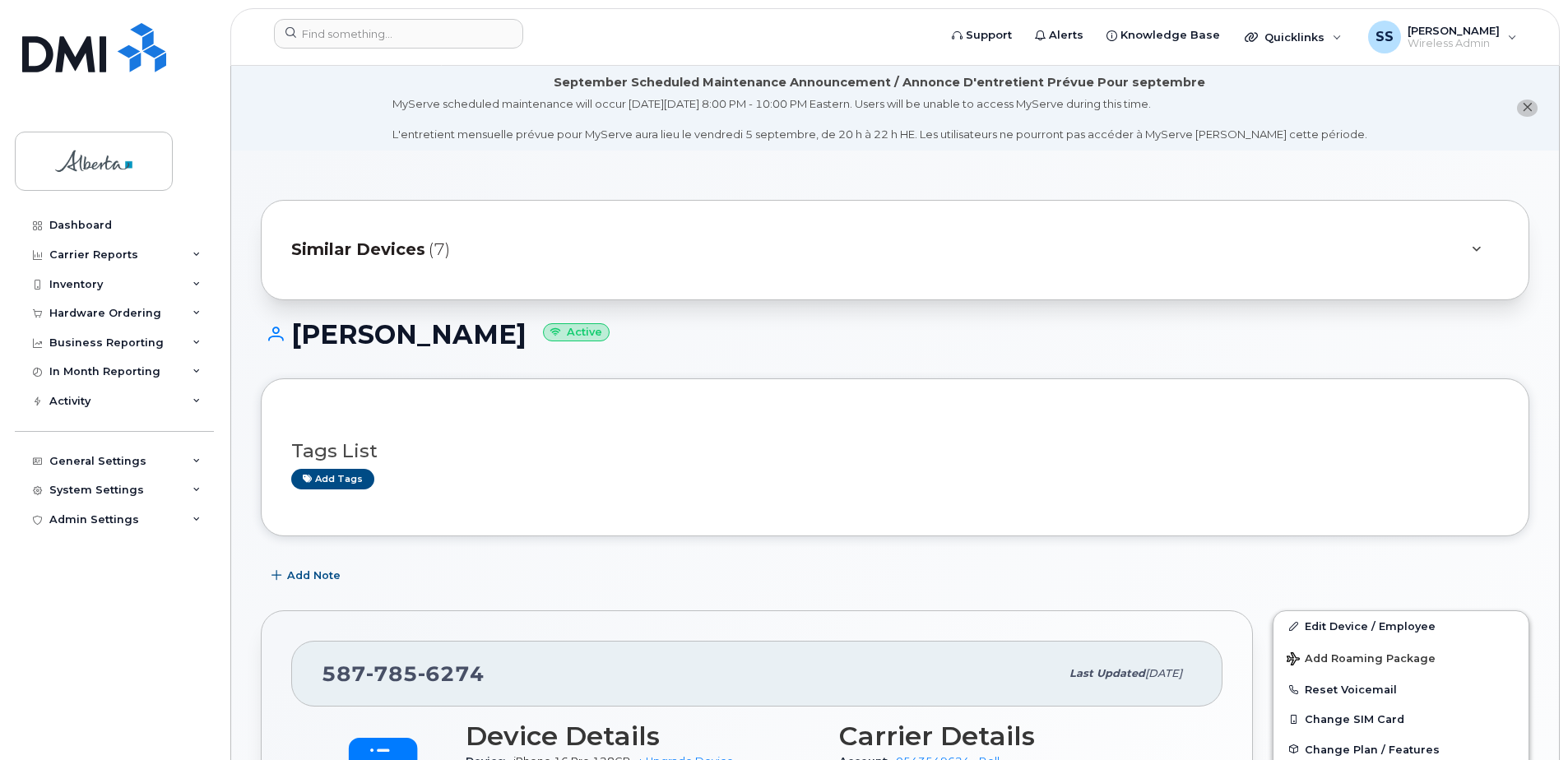
scroll to position [246, 0]
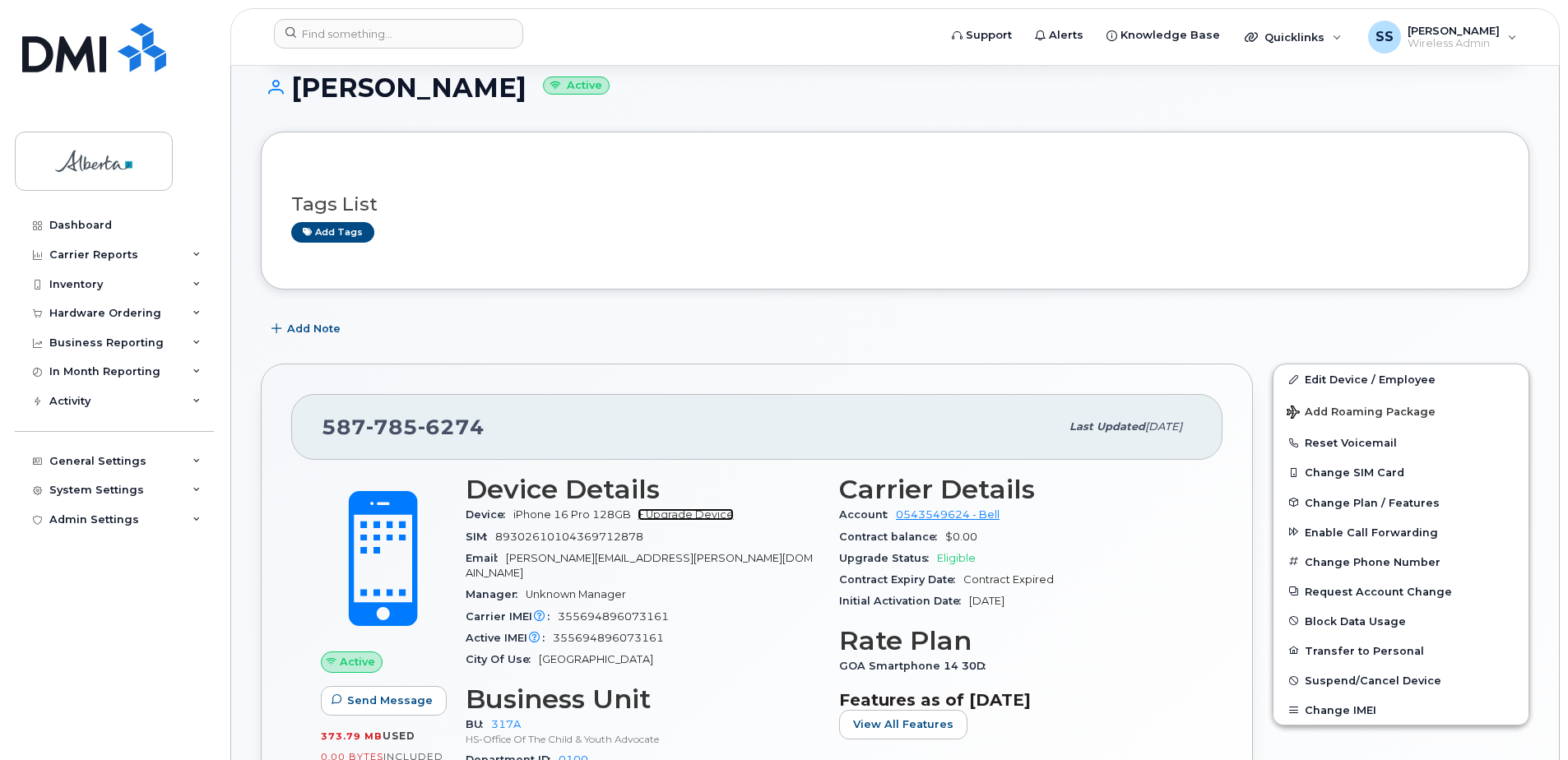
click at [650, 516] on link "+ Upgrade Device" at bounding box center [685, 515] width 96 height 12
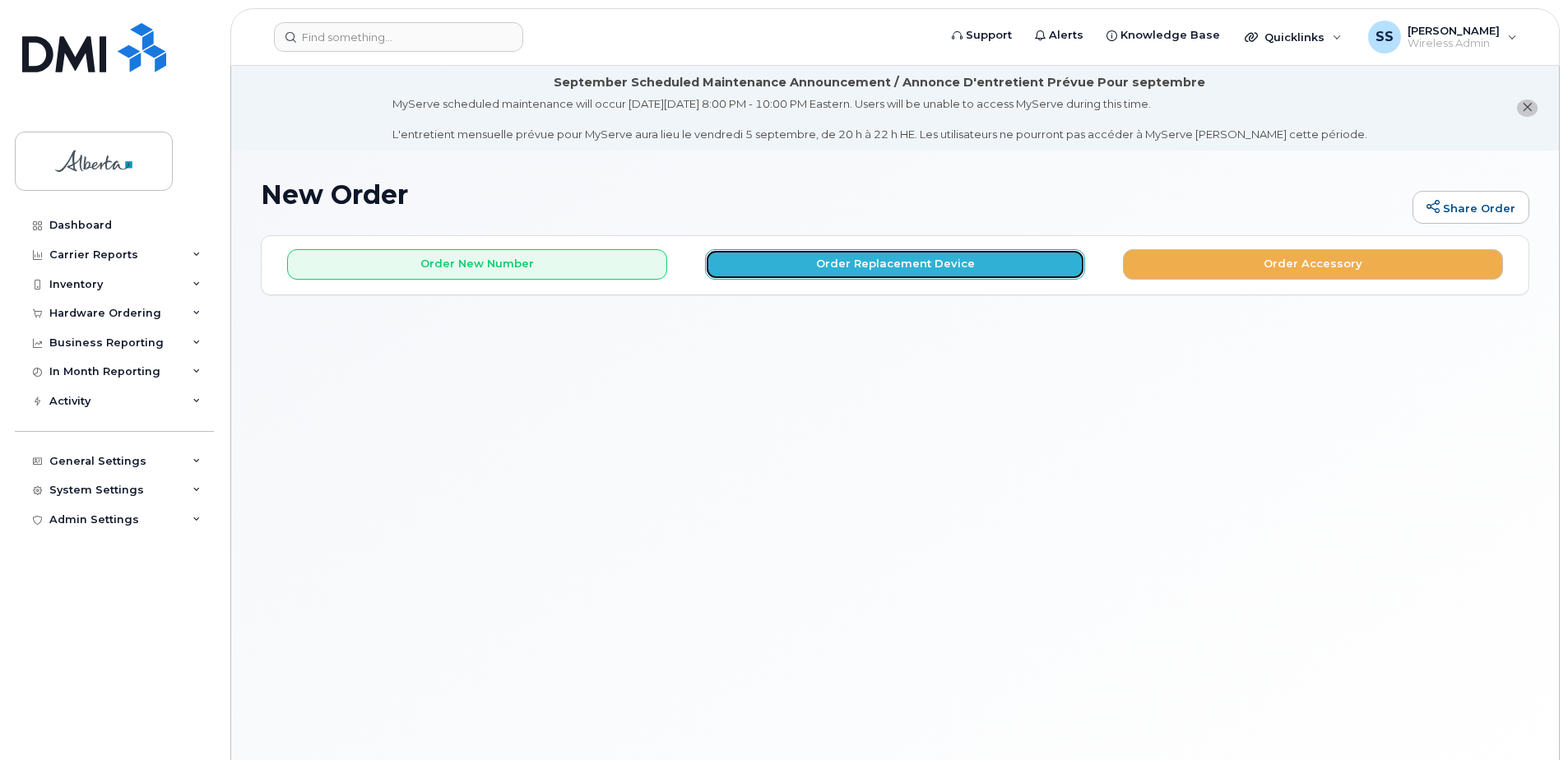
click at [954, 269] on button "Order Replacement Device" at bounding box center [895, 264] width 380 height 30
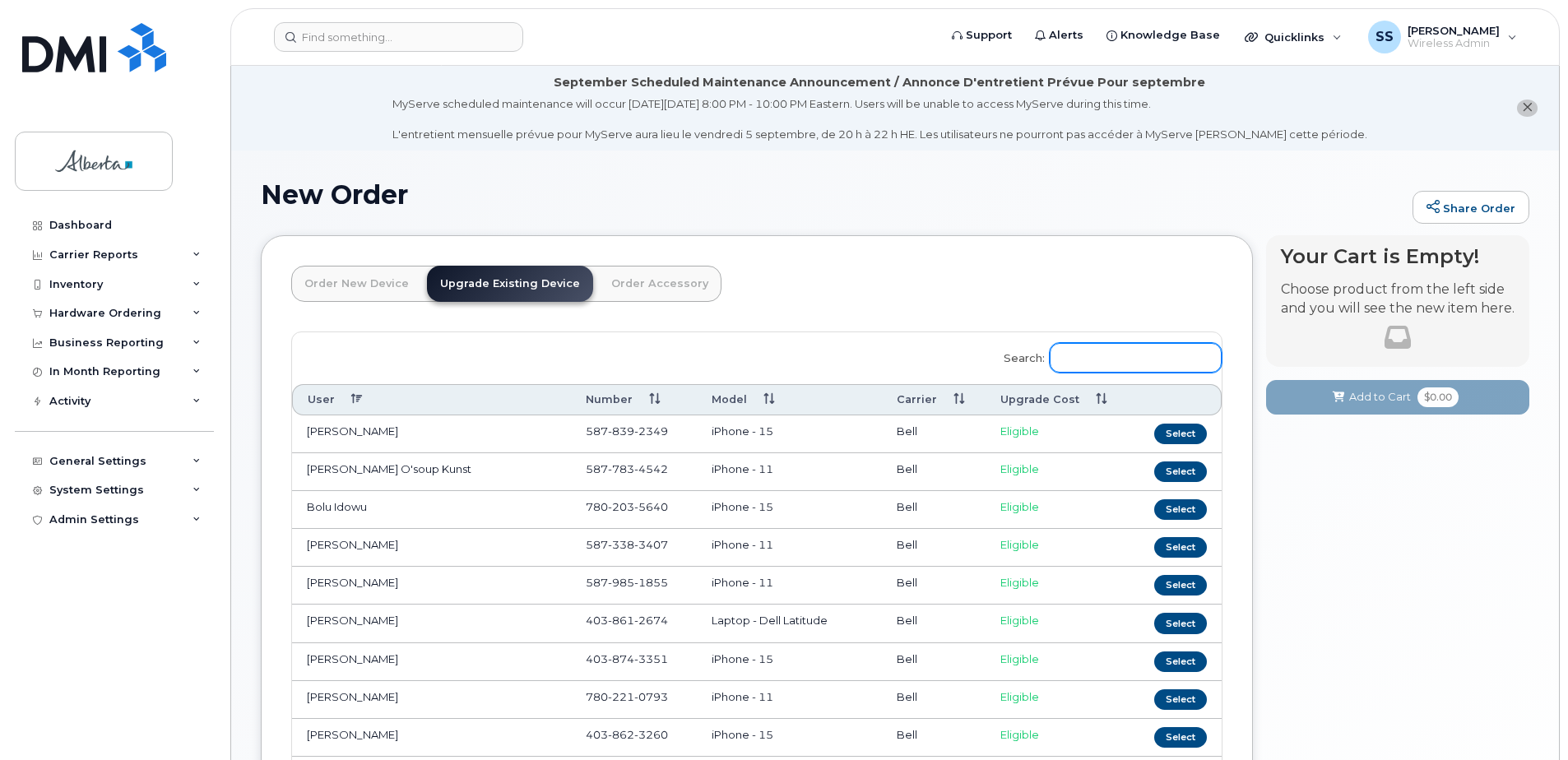
click at [1075, 350] on input "Search:" at bounding box center [1135, 358] width 172 height 29
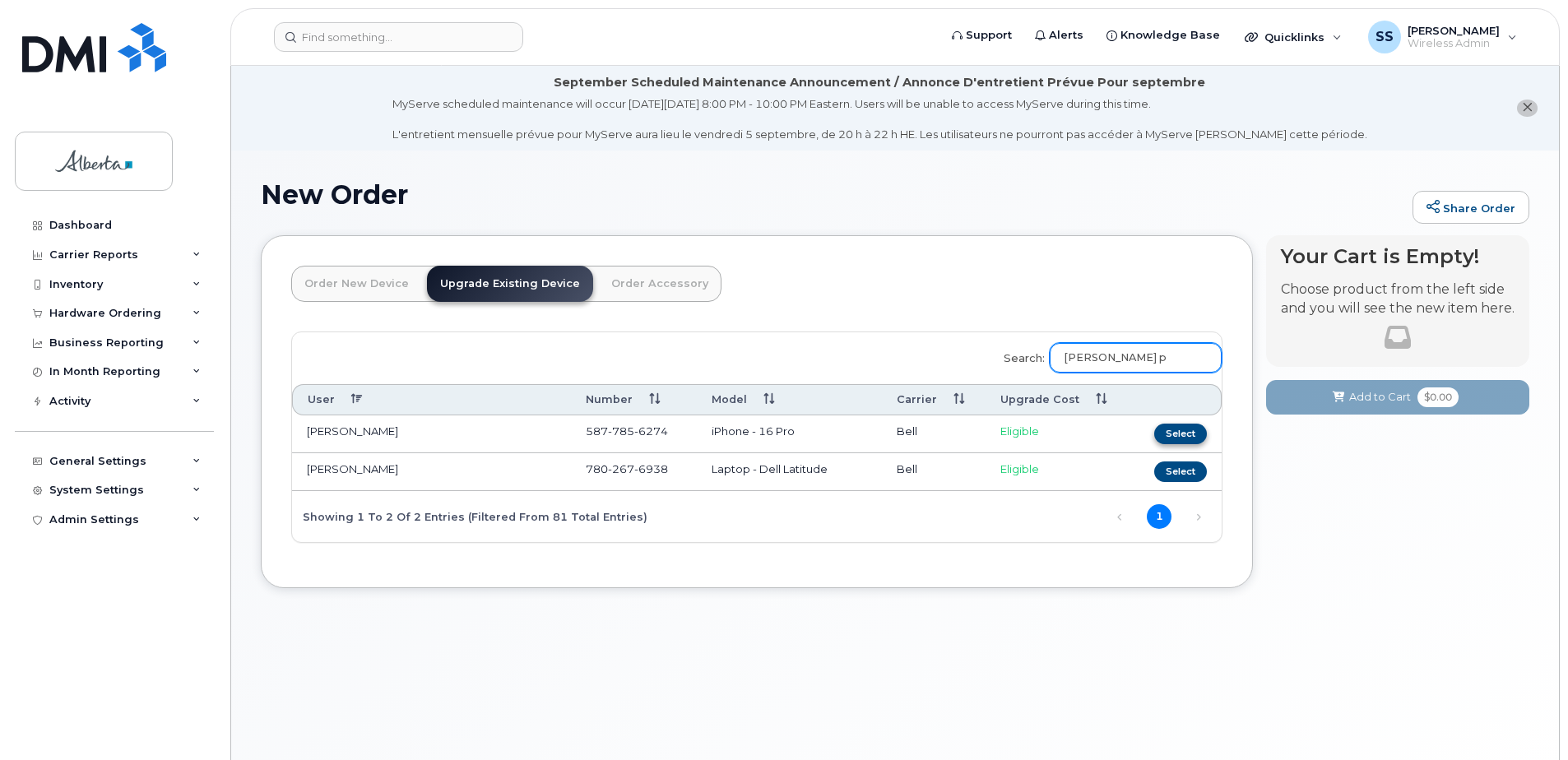
type input "terri p"
click at [1191, 432] on button "Select" at bounding box center [1179, 434] width 52 height 21
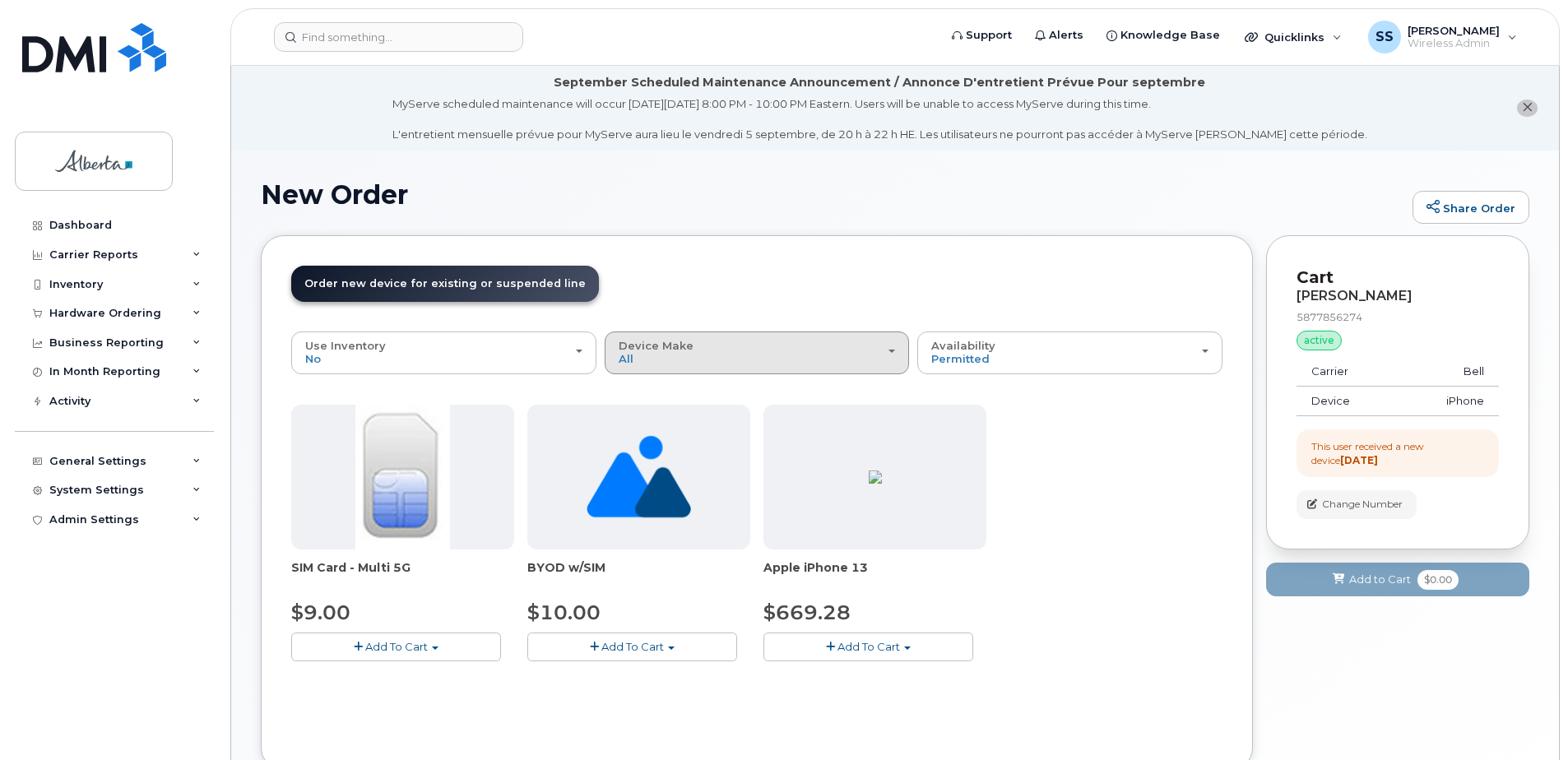
click at [660, 342] on span "Device Make" at bounding box center [655, 345] width 75 height 13
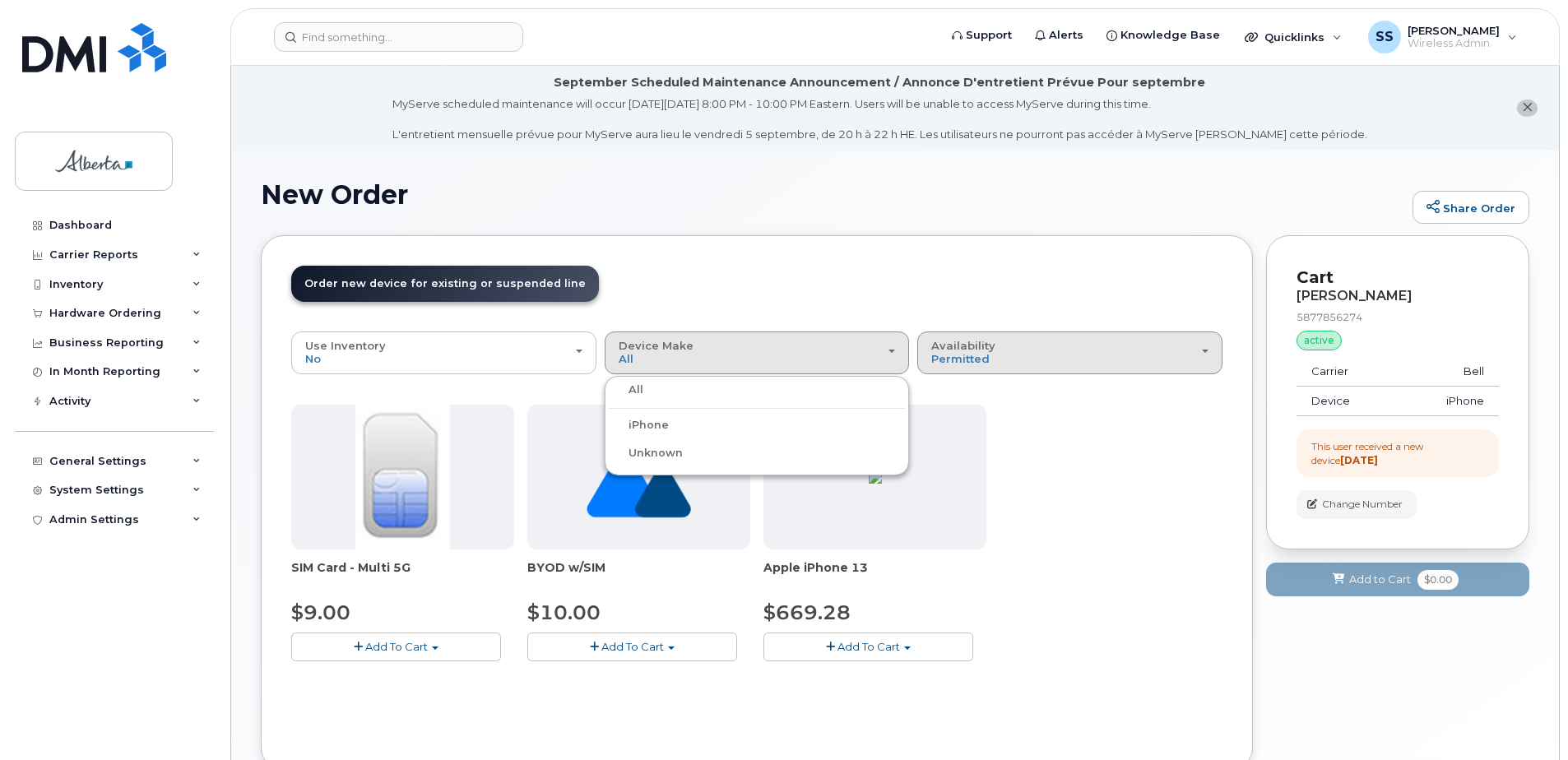
click at [1030, 362] on div "Availability Permitted All" at bounding box center [1069, 352] width 277 height 26
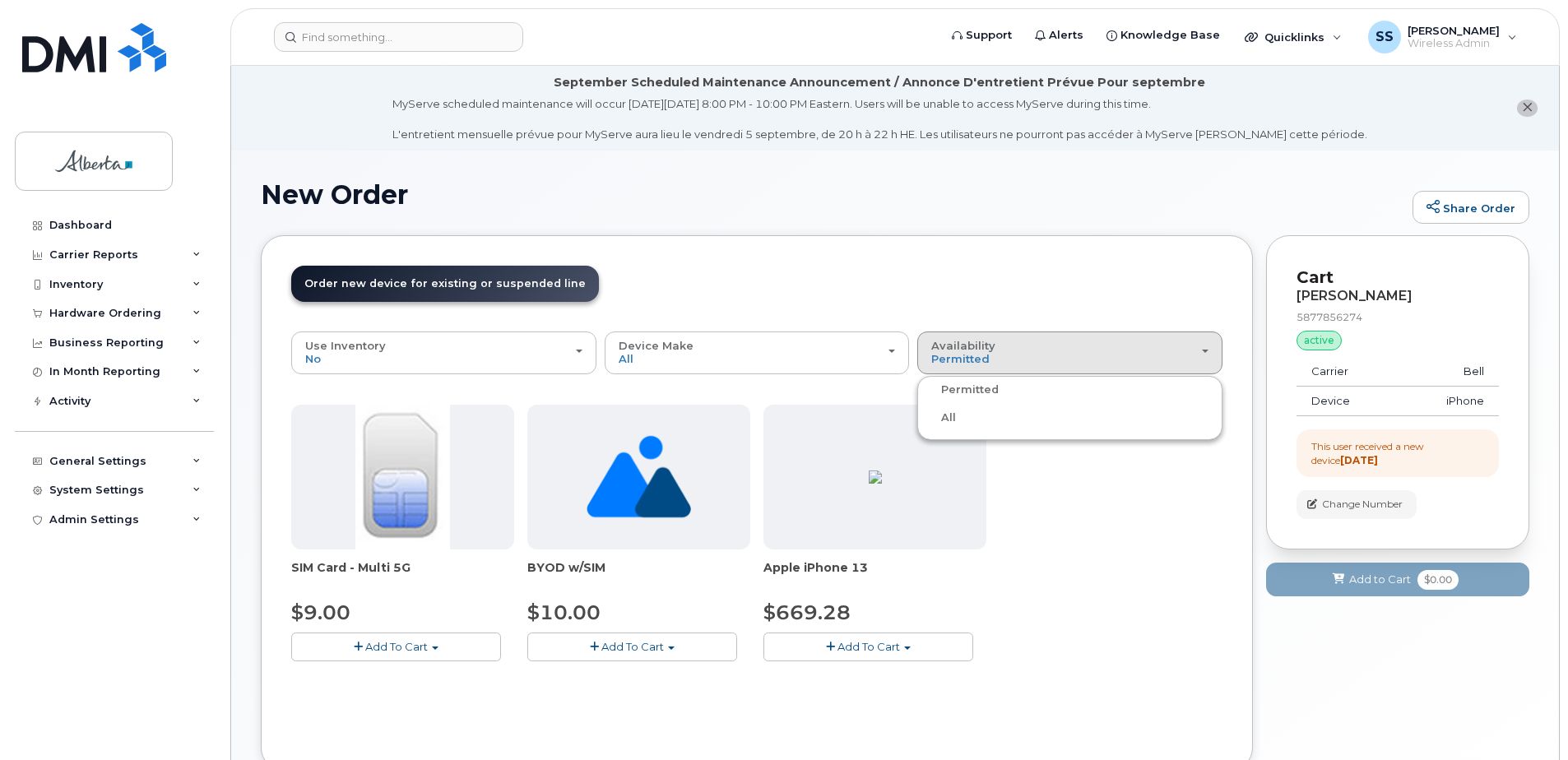
click at [982, 423] on div "All" at bounding box center [1070, 418] width 297 height 20
click at [959, 361] on span "Permitted" at bounding box center [959, 359] width 58 height 13
click at [947, 420] on label "All" at bounding box center [939, 418] width 34 height 20
click at [0, 0] on input "All" at bounding box center [0, 0] width 0 height 0
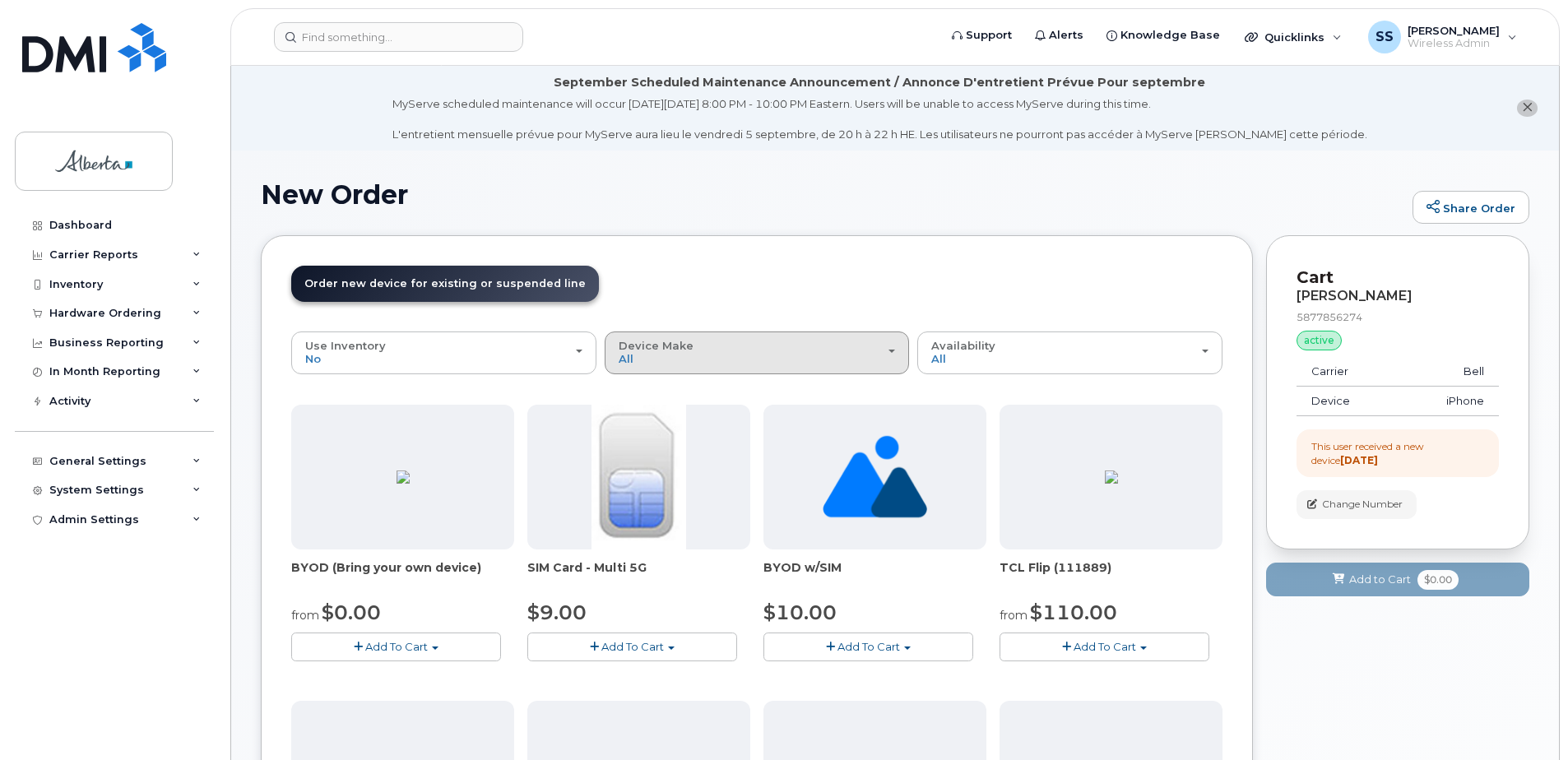
click at [893, 348] on div "Device Make All Aircard Android Cell Phone iPhone Tablet Unknown" at bounding box center [756, 352] width 277 height 26
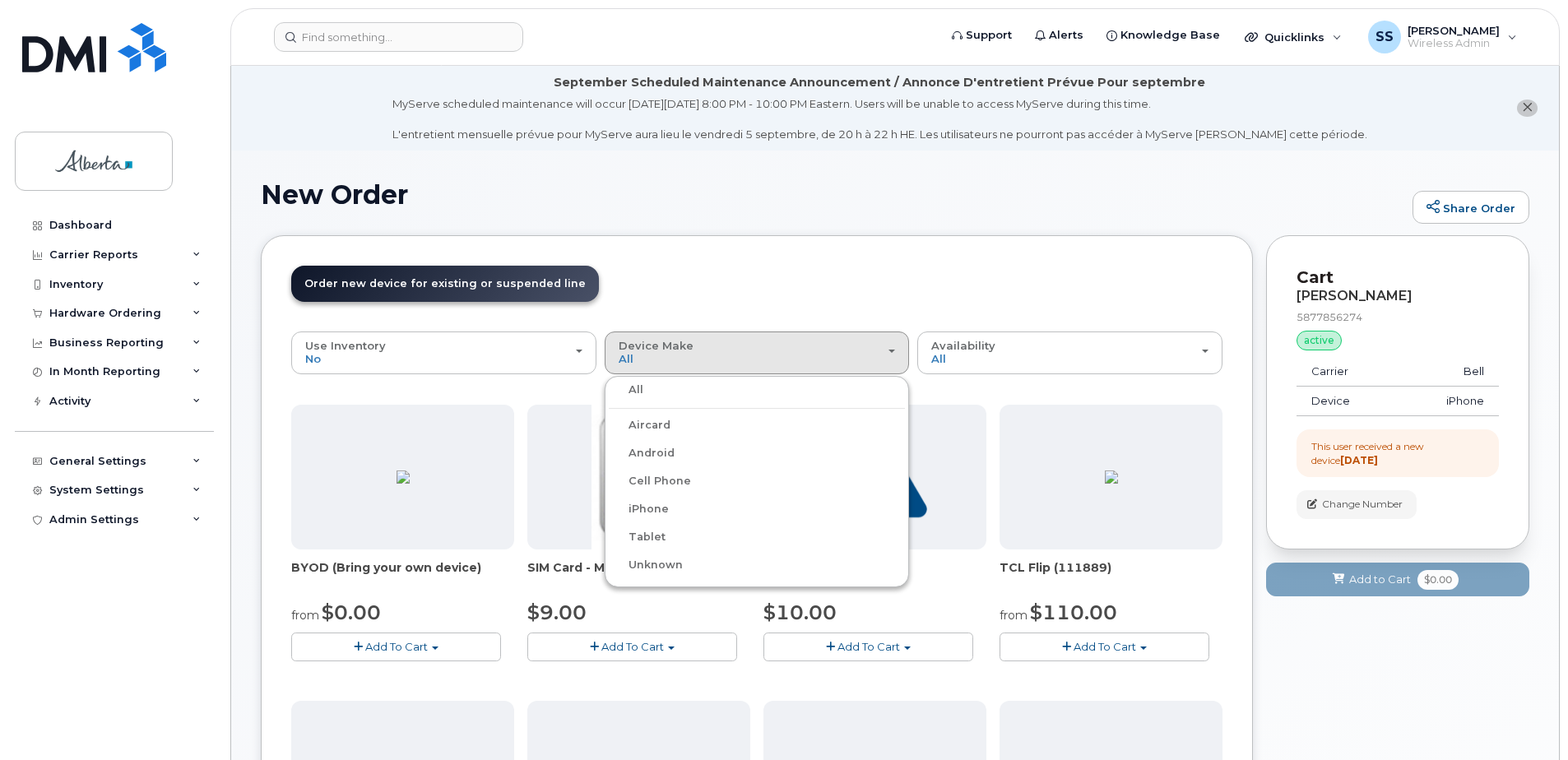
click at [660, 515] on label "iPhone" at bounding box center [638, 509] width 60 height 20
click at [0, 0] on input "iPhone" at bounding box center [0, 0] width 0 height 0
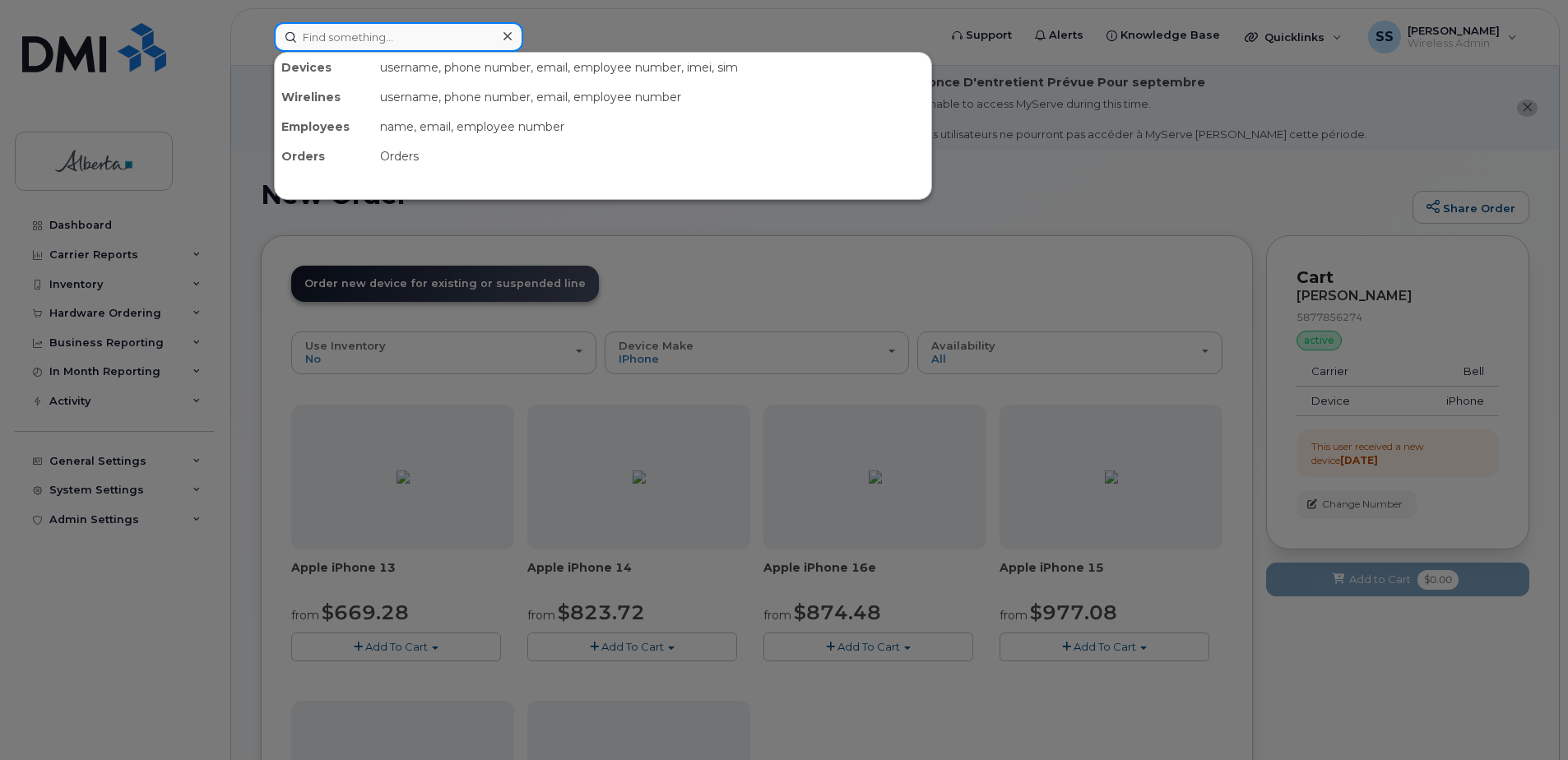
click at [384, 32] on input at bounding box center [398, 36] width 249 height 29
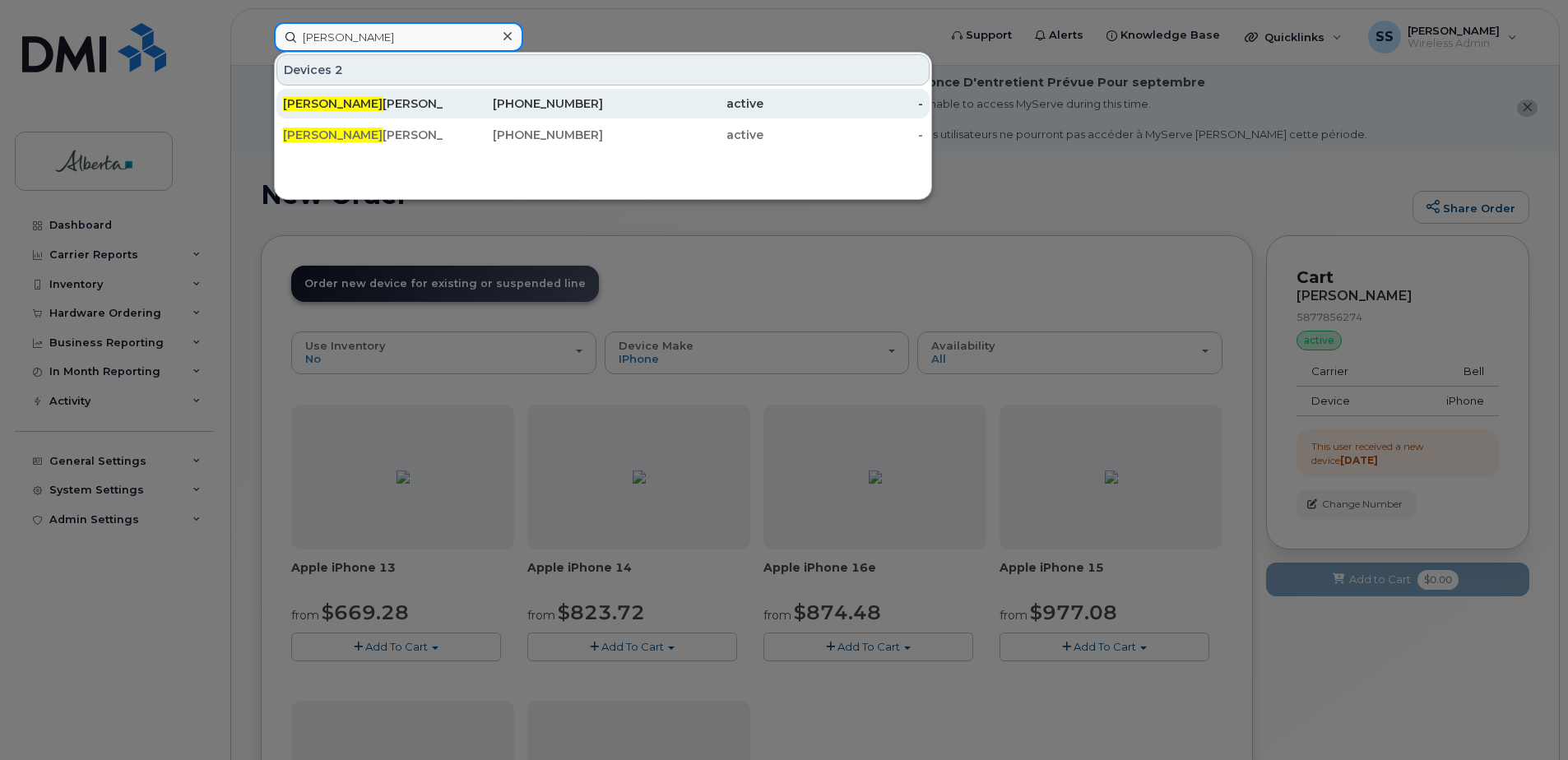
type input "terri"
click at [378, 115] on div "Terri Pelton" at bounding box center [363, 103] width 161 height 29
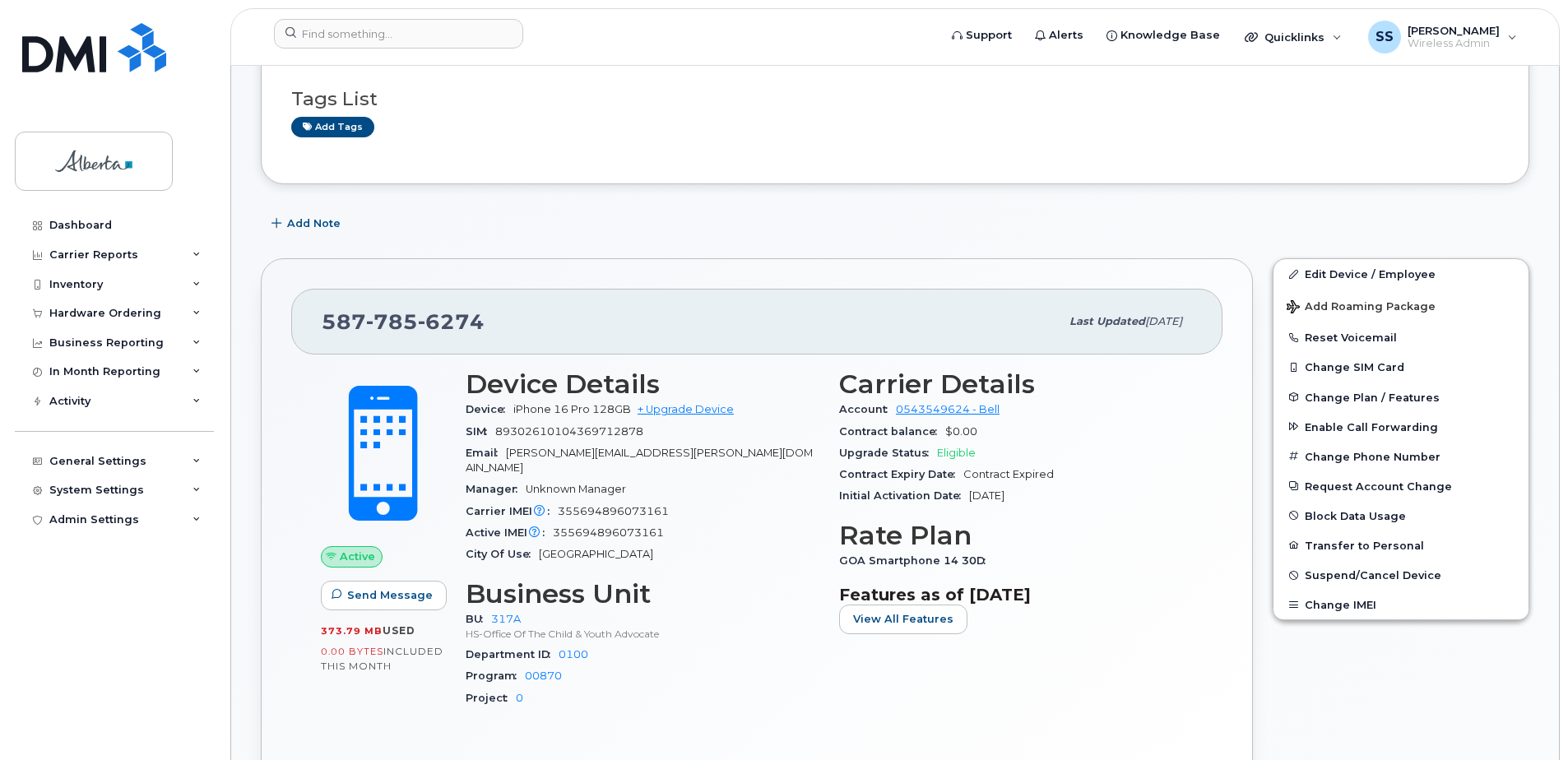
scroll to position [411, 0]
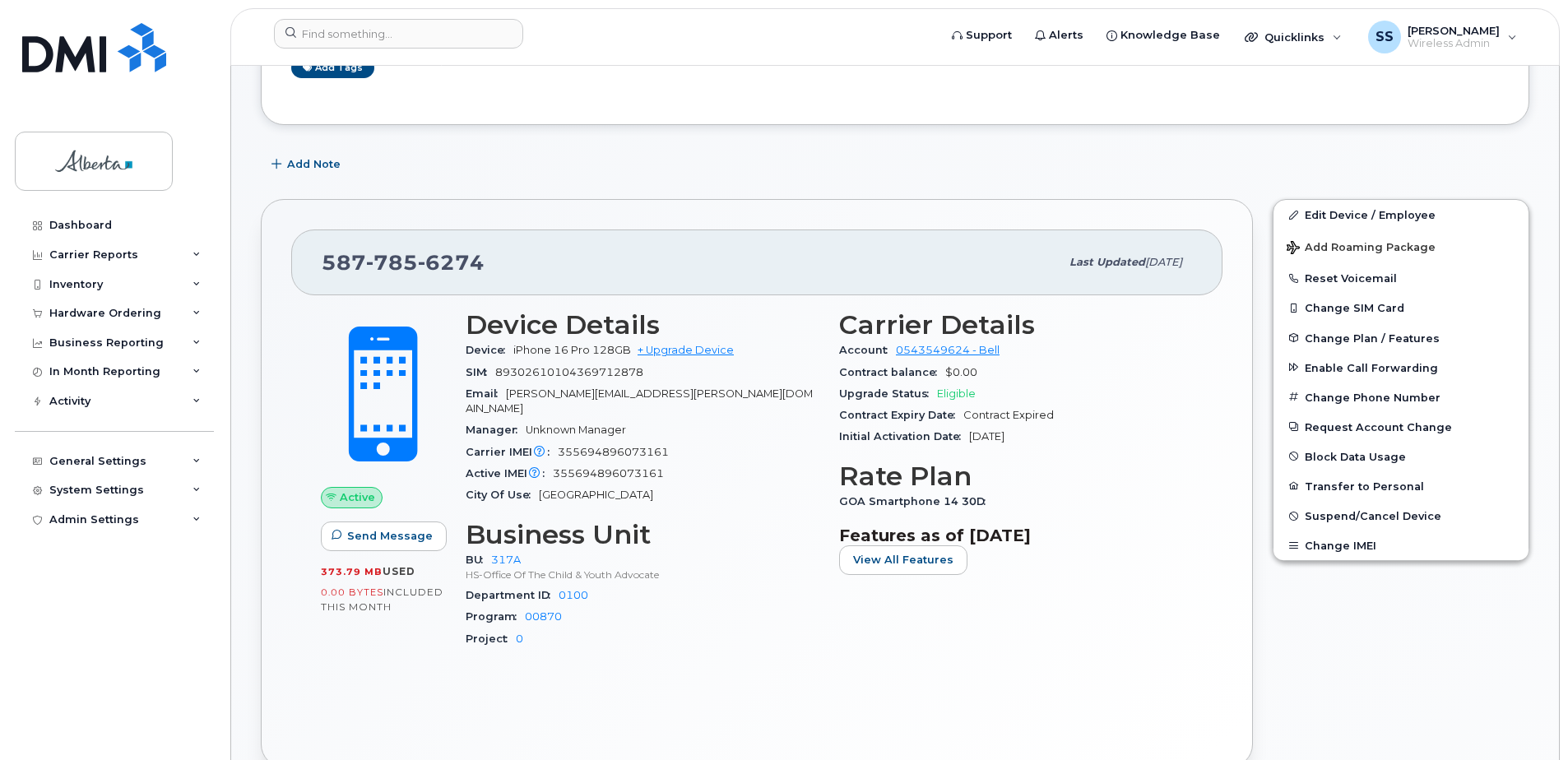
click at [767, 166] on div "Add Note" at bounding box center [895, 164] width 1268 height 29
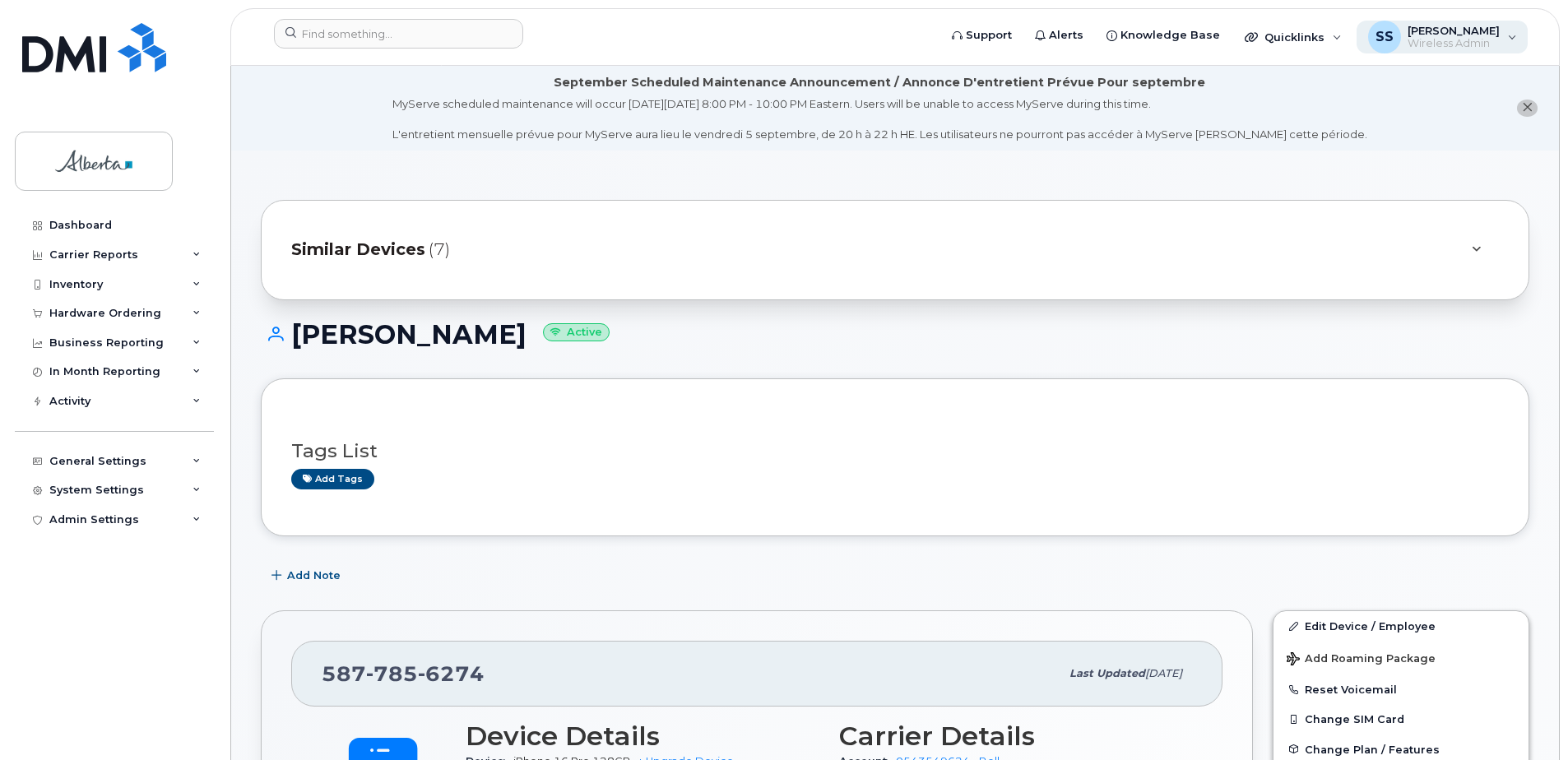
click at [1443, 30] on span "[PERSON_NAME]" at bounding box center [1453, 30] width 92 height 13
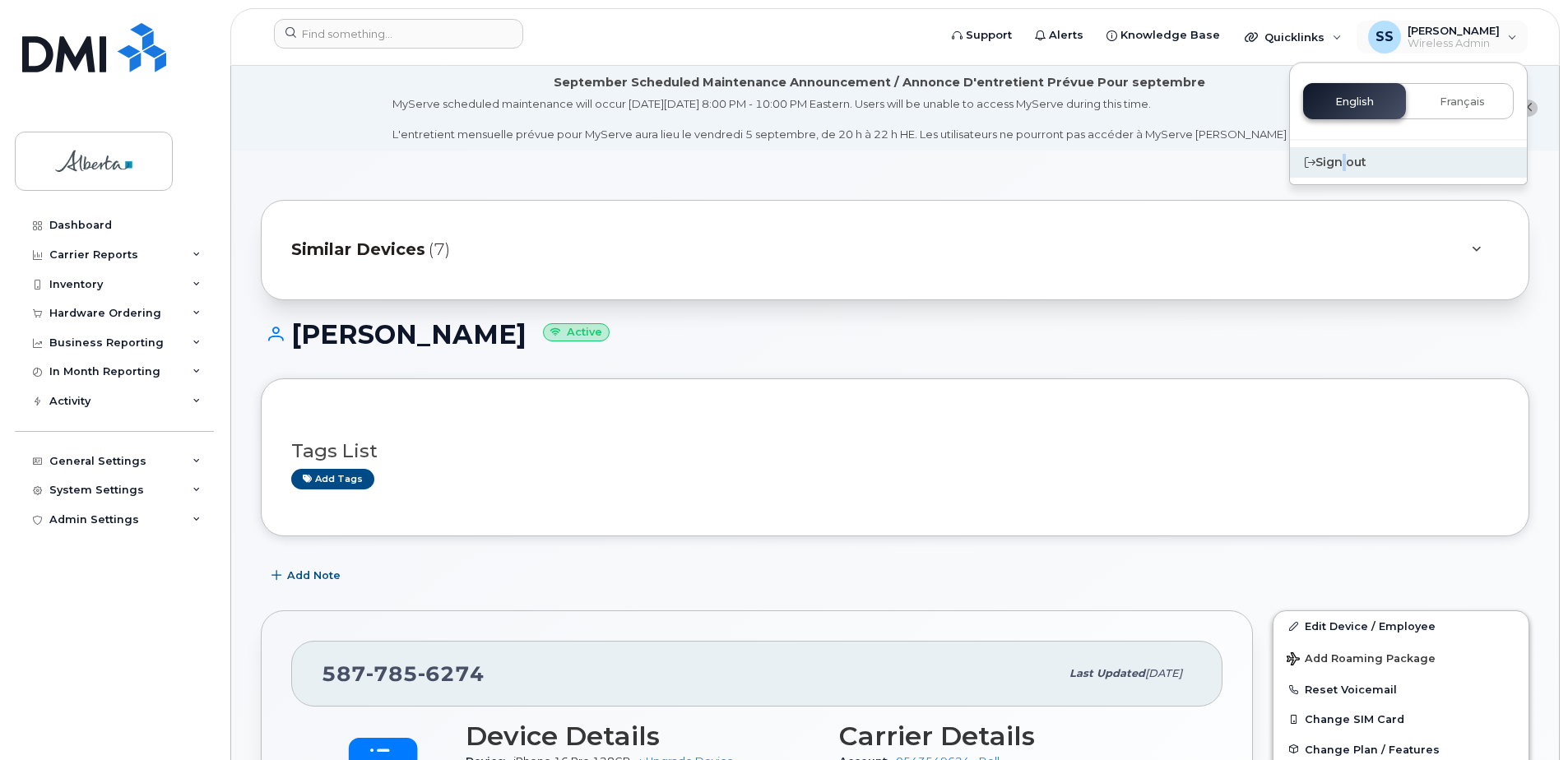
click at [1341, 161] on div "Sign out" at bounding box center [1407, 163] width 237 height 30
drag, startPoint x: 1341, startPoint y: 161, endPoint x: 1326, endPoint y: 163, distance: 15.1
click at [1326, 163] on div "Sign out" at bounding box center [1407, 163] width 237 height 30
